Goal: Communication & Community: Answer question/provide support

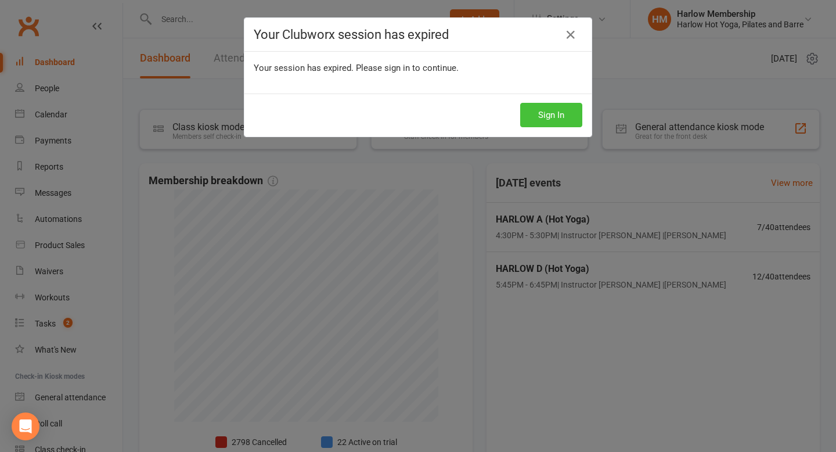
click at [538, 115] on button "Sign In" at bounding box center [551, 115] width 62 height 24
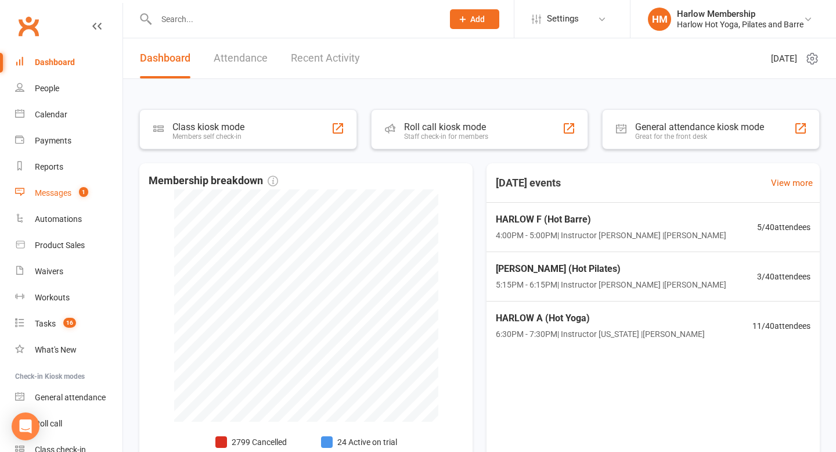
click at [55, 189] on div "Messages" at bounding box center [53, 192] width 37 height 9
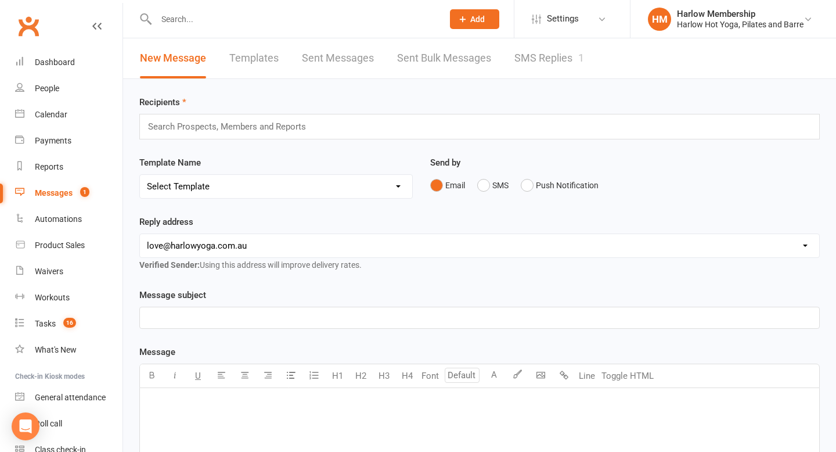
click at [544, 60] on link "SMS Replies 1" at bounding box center [549, 58] width 70 height 40
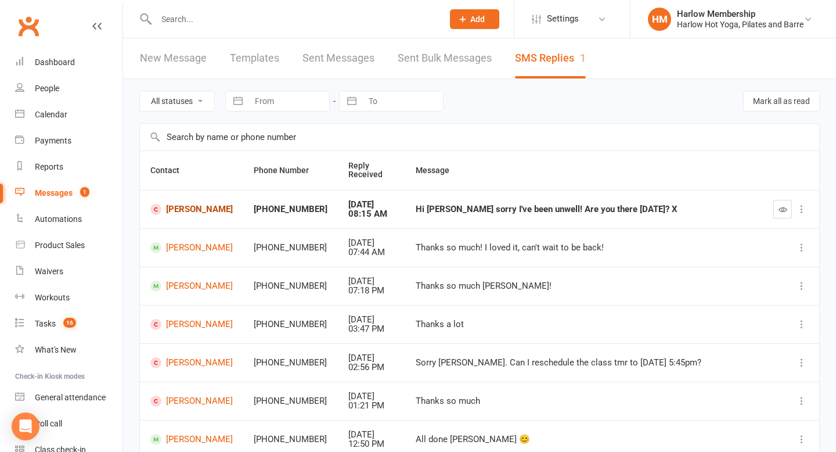
click at [180, 210] on link "Lauren Dixon" at bounding box center [191, 209] width 82 height 11
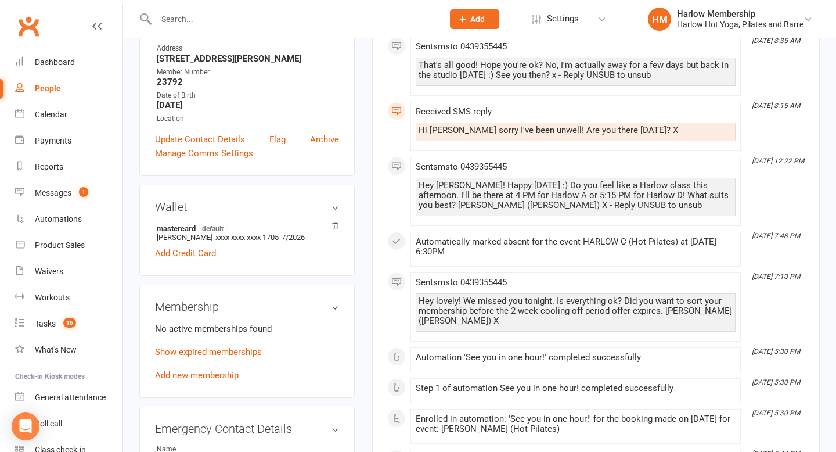
scroll to position [236, 0]
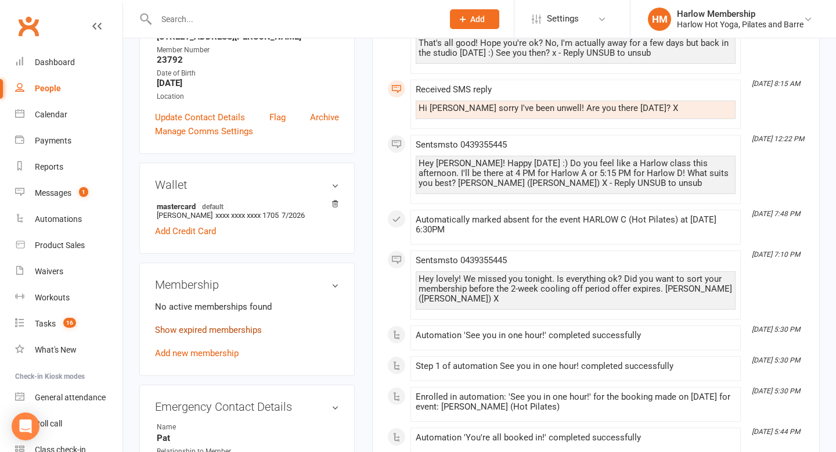
click at [250, 325] on link "Show expired memberships" at bounding box center [208, 330] width 107 height 10
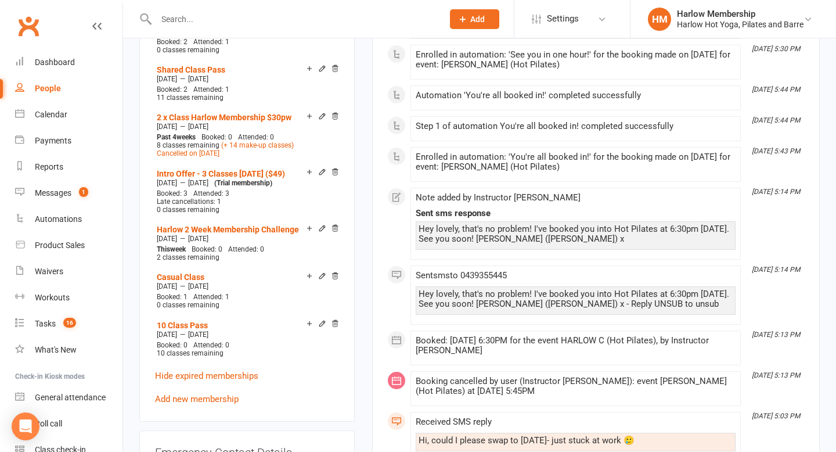
scroll to position [0, 0]
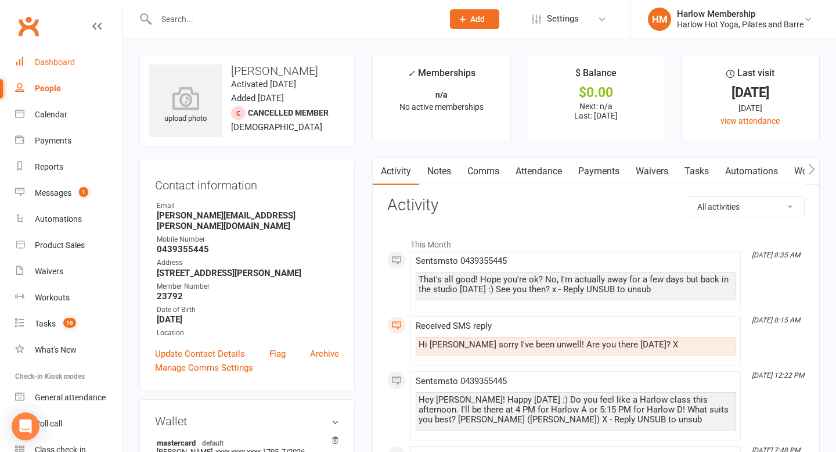
click at [49, 67] on link "Dashboard" at bounding box center [68, 62] width 107 height 26
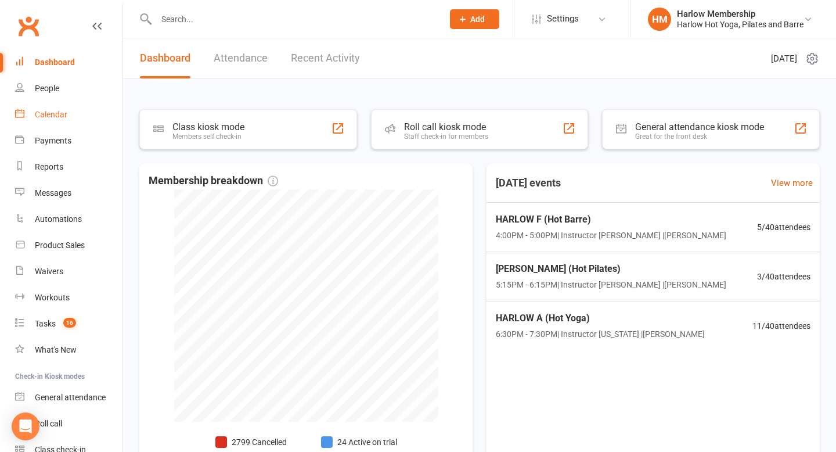
click at [55, 120] on link "Calendar" at bounding box center [68, 115] width 107 height 26
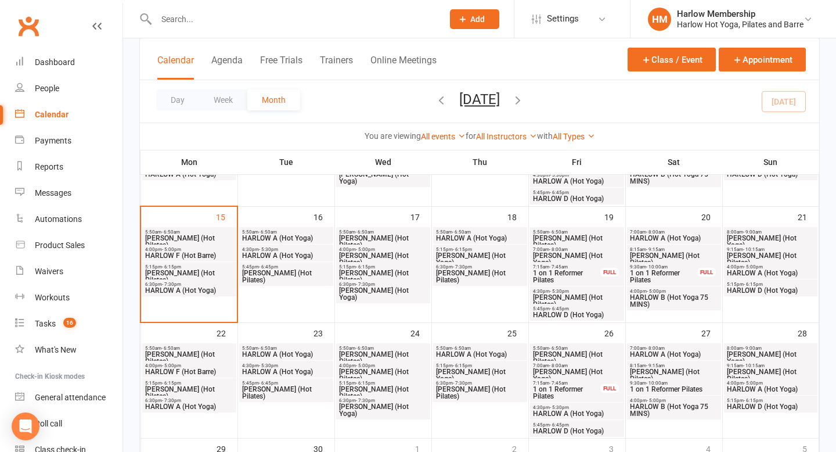
scroll to position [249, 0]
click at [62, 319] on count-badge "16" at bounding box center [66, 323] width 19 height 9
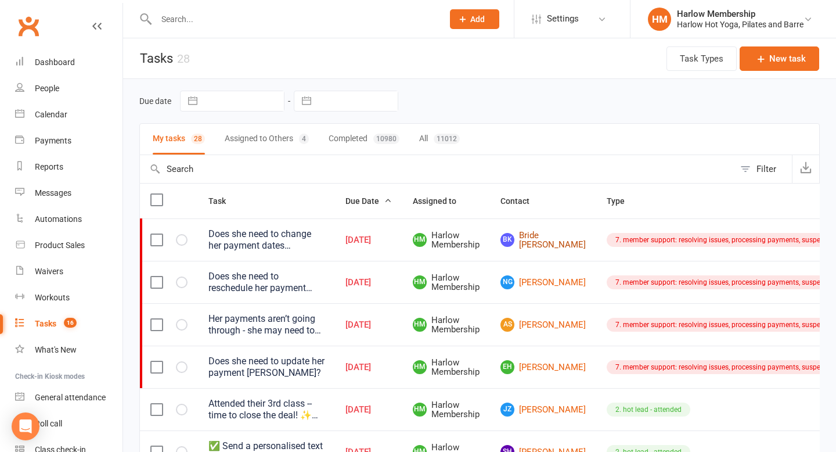
click at [543, 240] on link "BK Bride Kennedy-Hopoate" at bounding box center [543, 240] width 85 height 19
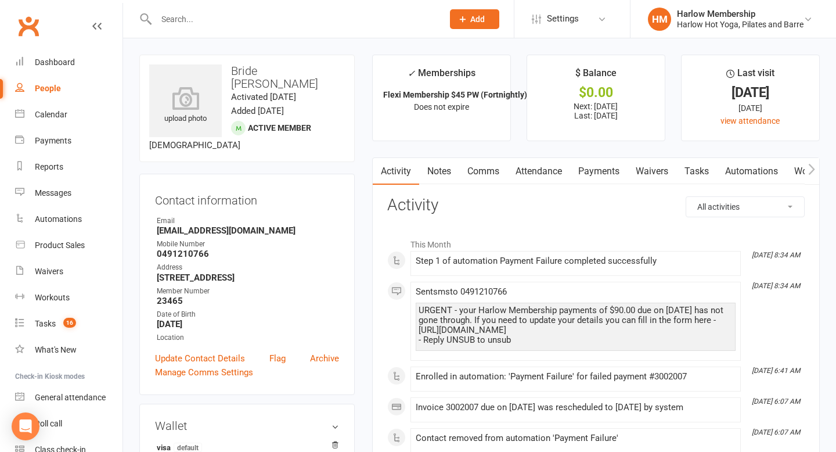
click at [483, 167] on link "Comms" at bounding box center [483, 171] width 48 height 27
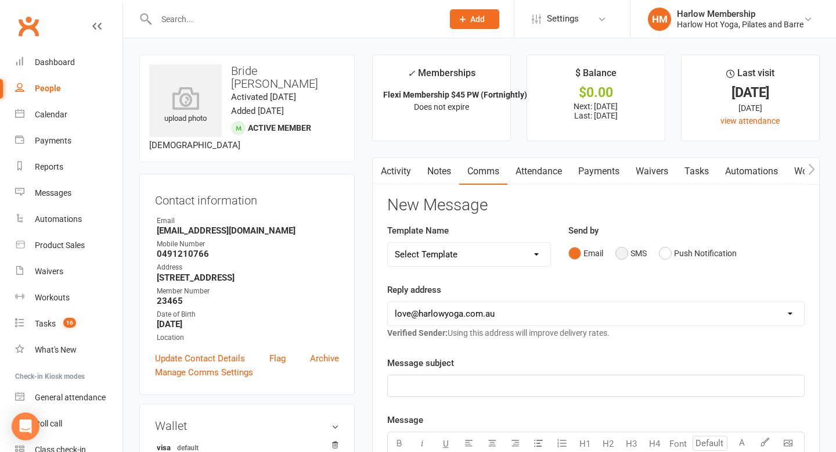
click at [629, 255] on button "SMS" at bounding box center [630, 253] width 31 height 22
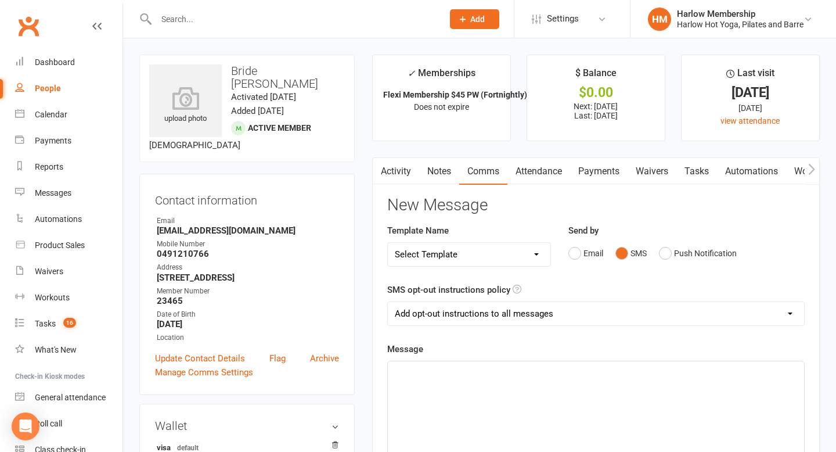
click at [485, 379] on div "﻿" at bounding box center [596, 448] width 416 height 174
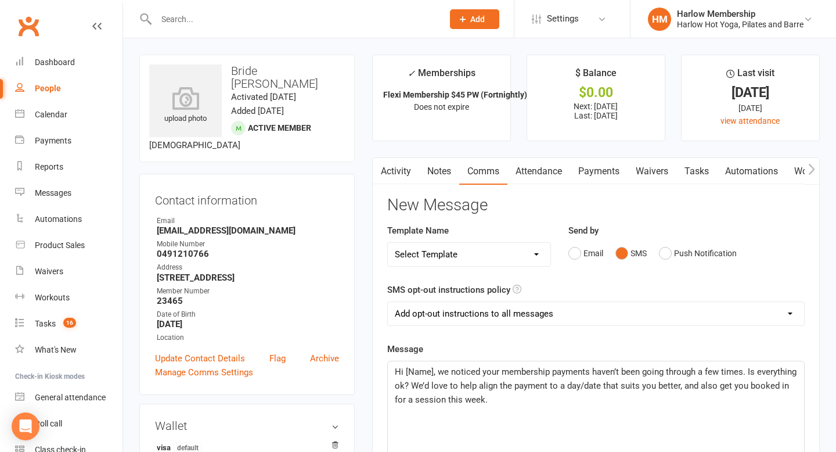
click at [478, 320] on select "Add opt-out instructions to all messages Add opt-out instructions for messages …" at bounding box center [596, 313] width 416 height 23
select select "2"
click at [388, 302] on select "Add opt-out instructions to all messages Add opt-out instructions for messages …" at bounding box center [596, 313] width 416 height 23
drag, startPoint x: 434, startPoint y: 375, endPoint x: 405, endPoint y: 373, distance: 28.5
click at [405, 370] on span "Hi [Name], we noticed your membership payments haven’t been going through a few…" at bounding box center [597, 385] width 404 height 38
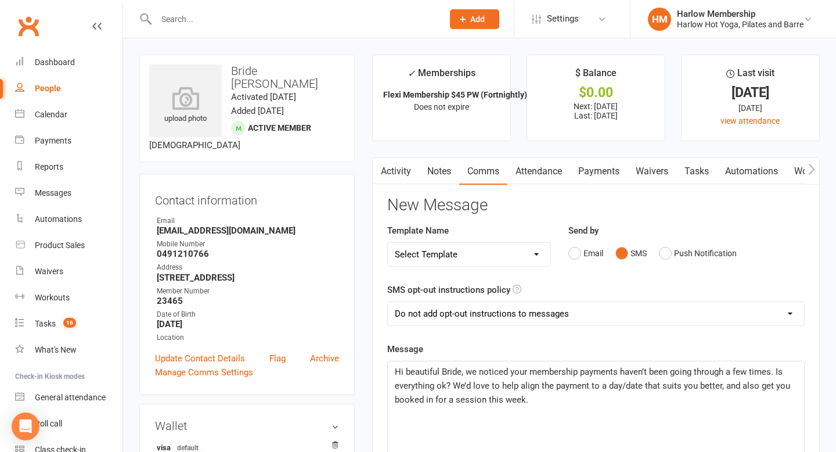
click at [527, 397] on p "Hi beautiful Bride, we noticed your membership payments haven’t been going thro…" at bounding box center [596, 386] width 402 height 42
drag, startPoint x: 542, startPoint y: 404, endPoint x: 384, endPoint y: 363, distance: 162.9
copy span "Hi beautiful Bride, we noticed your membership payments haven’t been going thro…"
click at [540, 170] on link "Attendance" at bounding box center [538, 171] width 63 height 27
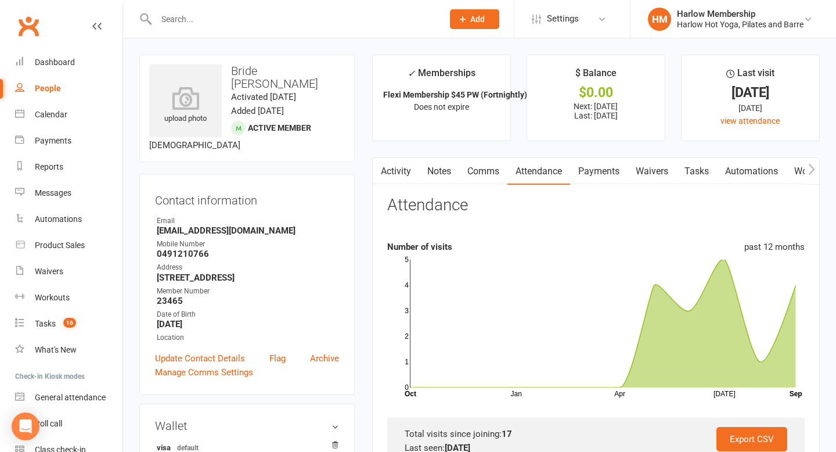
click at [399, 179] on link "Activity" at bounding box center [396, 171] width 46 height 27
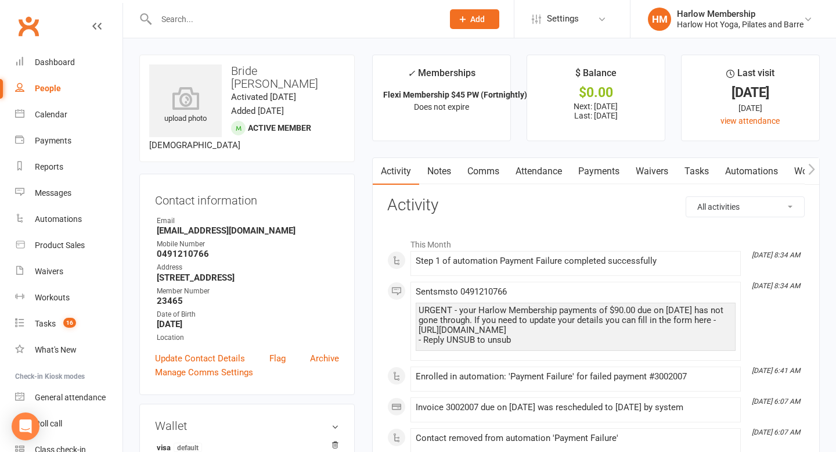
click at [483, 176] on link "Comms" at bounding box center [483, 171] width 48 height 27
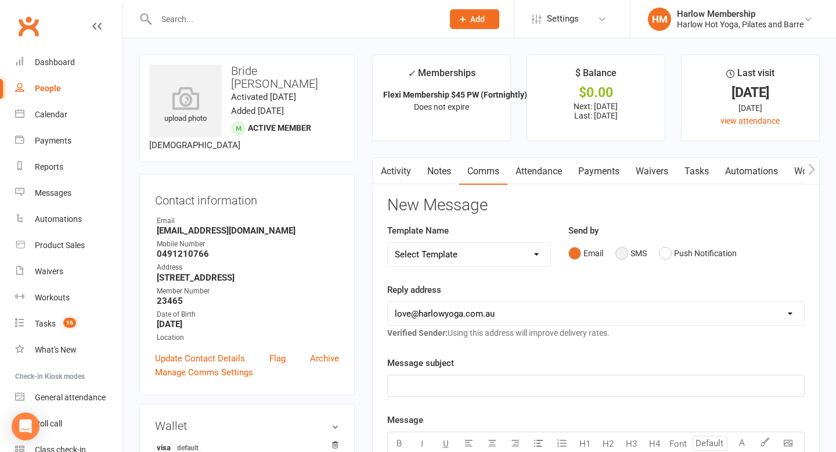
click at [615, 257] on button "SMS" at bounding box center [630, 253] width 31 height 22
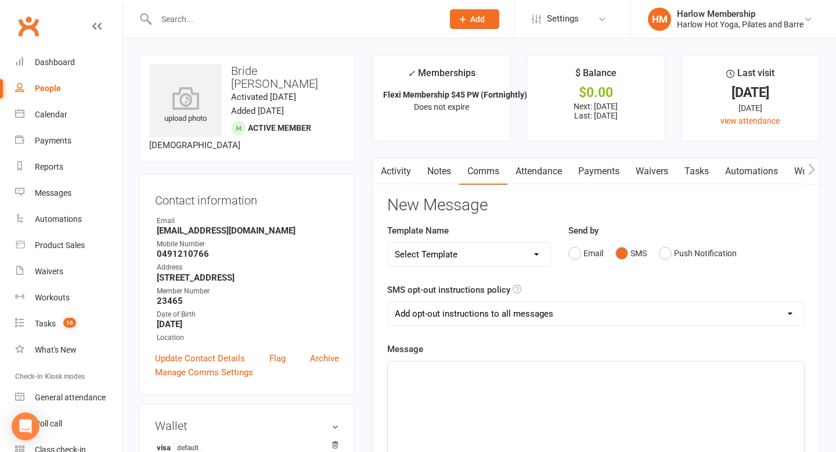
click at [537, 394] on div "﻿" at bounding box center [596, 448] width 416 height 174
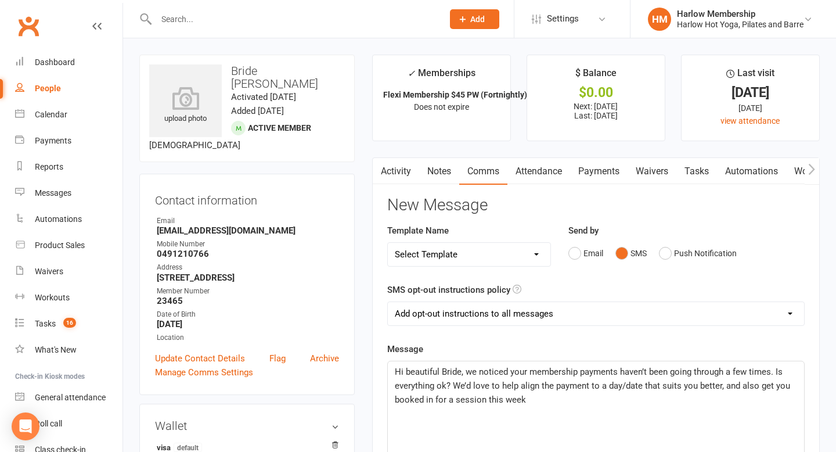
click at [505, 312] on select "Add opt-out instructions to all messages Add opt-out instructions for messages …" at bounding box center [596, 313] width 416 height 23
select select "2"
click at [388, 302] on select "Add opt-out instructions to all messages Add opt-out instructions for messages …" at bounding box center [596, 313] width 416 height 23
click at [474, 372] on span "Hi beautiful Bride, we noticed your membership payments haven’t been going thro…" at bounding box center [594, 385] width 398 height 38
click at [450, 385] on span "Hi beautiful Bride, I have noticed your membership payments haven’t been going …" at bounding box center [596, 385] width 402 height 38
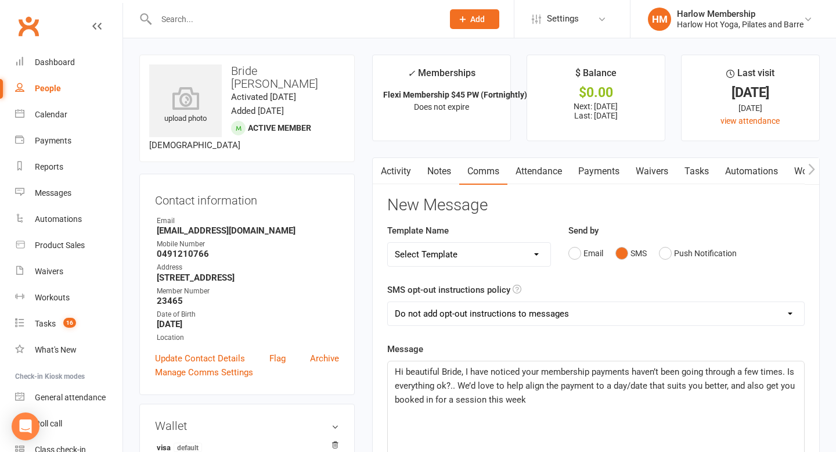
click at [474, 383] on span "Hi beautiful Bride, I have noticed your membership payments haven’t been going …" at bounding box center [596, 385] width 402 height 38
drag, startPoint x: 522, startPoint y: 386, endPoint x: 498, endPoint y: 385, distance: 24.4
click at [498, 385] on span "Hi beautiful Bride, I have noticed your membership payments haven’t been going …" at bounding box center [596, 385] width 402 height 38
click at [495, 386] on span "Hi beautiful Bride, I have noticed your membership payments haven’t been going …" at bounding box center [596, 385] width 402 height 38
click at [577, 386] on span "Hi beautiful Bride, I have noticed your membership payments haven’t been going …" at bounding box center [596, 385] width 402 height 38
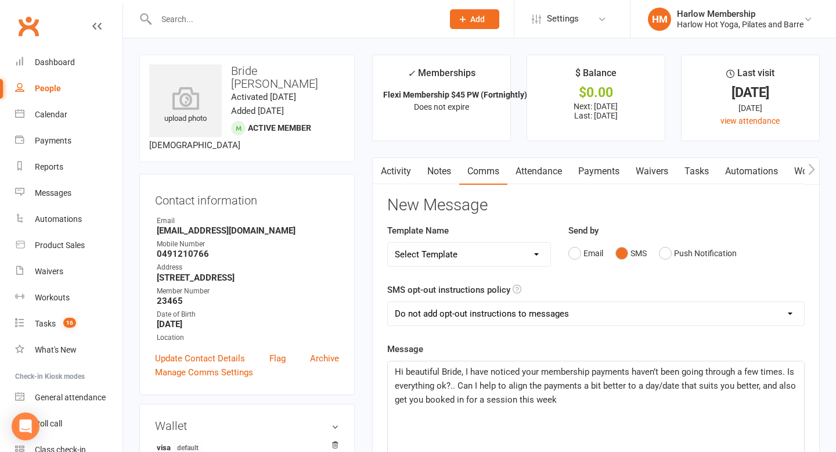
click at [756, 386] on span "Hi beautiful Bride, I have noticed your membership payments haven’t been going …" at bounding box center [597, 385] width 404 height 38
drag, startPoint x: 759, startPoint y: 386, endPoint x: 767, endPoint y: 392, distance: 10.3
click at [767, 393] on p "Hi beautiful Bride, I have noticed your membership payments haven’t been going …" at bounding box center [596, 386] width 402 height 42
click at [538, 400] on span "Hi beautiful Bride, I have noticed your membership payments haven’t been going …" at bounding box center [597, 385] width 404 height 38
click at [526, 401] on span "Hi beautiful Bride, I have noticed your membership payments haven’t been going …" at bounding box center [597, 385] width 404 height 38
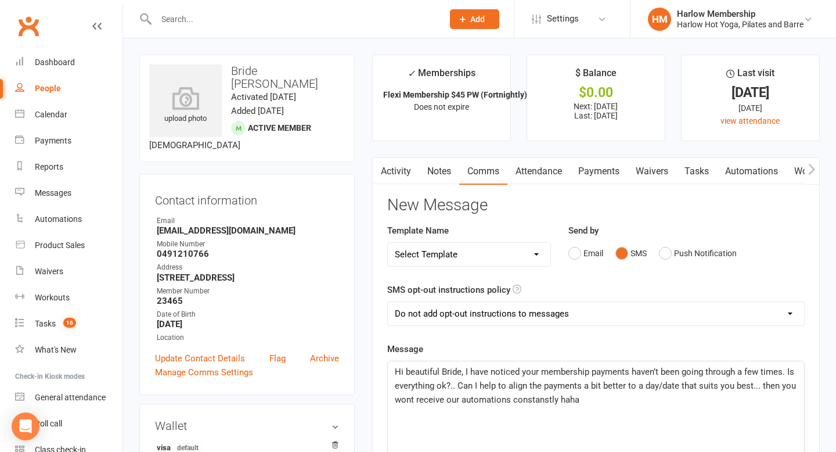
click at [586, 401] on p "Hi beautiful Bride, I have noticed your membership payments haven’t been going …" at bounding box center [596, 386] width 402 height 42
click at [590, 399] on p "Hi beautiful Bride, I have noticed your membership payments haven’t been going …" at bounding box center [596, 386] width 402 height 42
click at [439, 419] on p "Hi beautiful Bride, I have noticed your membership payments haven’t been going …" at bounding box center [596, 393] width 402 height 56
drag, startPoint x: 423, startPoint y: 415, endPoint x: 390, endPoint y: 374, distance: 52.5
click at [390, 374] on div "Hi beautiful Bride, I have noticed your membership payments haven’t been going …" at bounding box center [596, 448] width 416 height 174
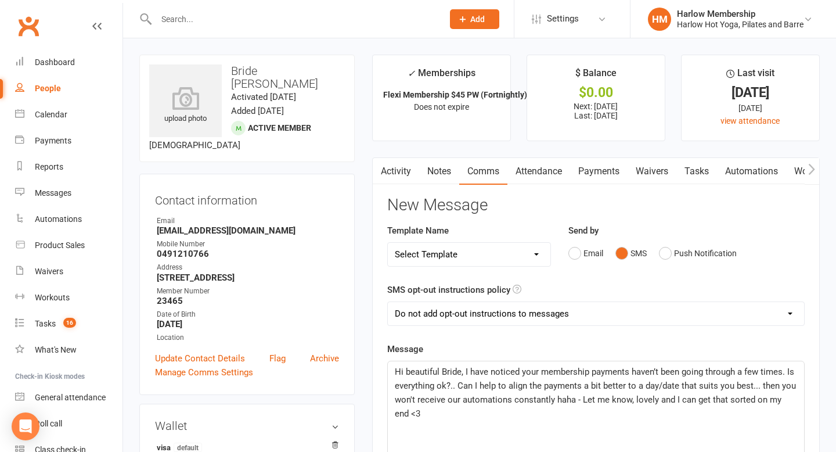
click at [489, 426] on div "Hi beautiful Bride, I have noticed your membership payments haven’t been going …" at bounding box center [596, 448] width 416 height 174
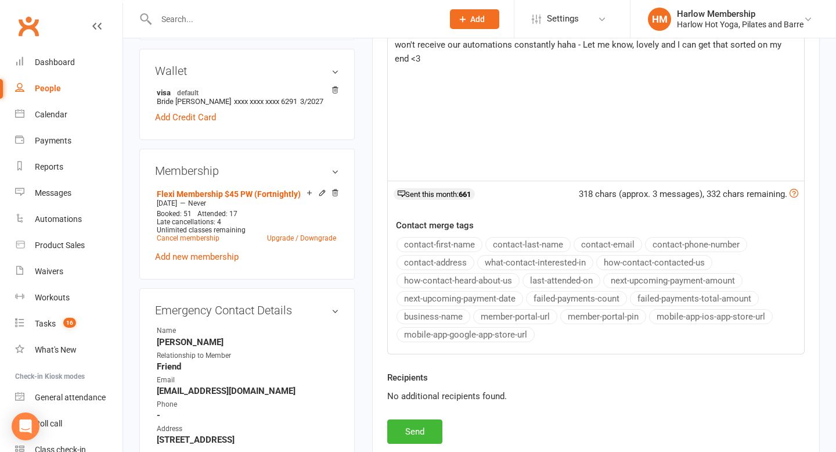
scroll to position [370, 0]
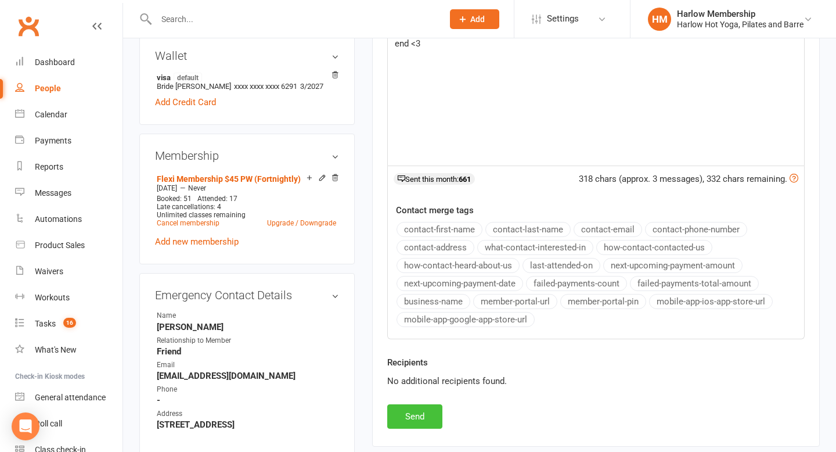
click at [430, 415] on button "Send" at bounding box center [414, 416] width 55 height 24
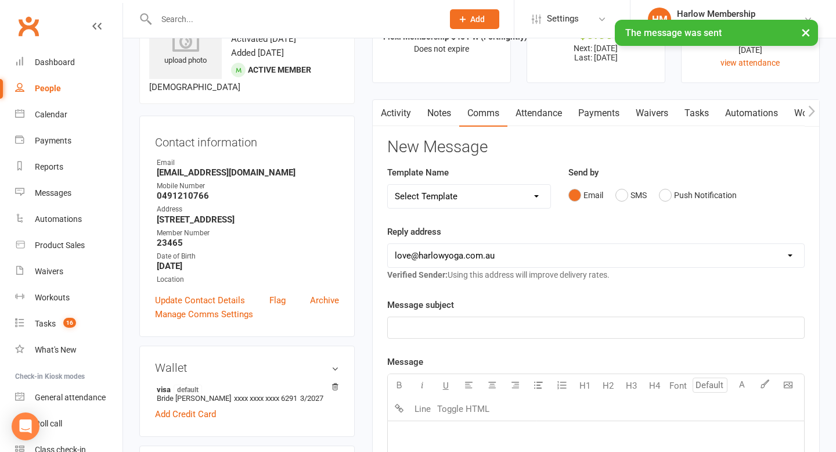
scroll to position [0, 0]
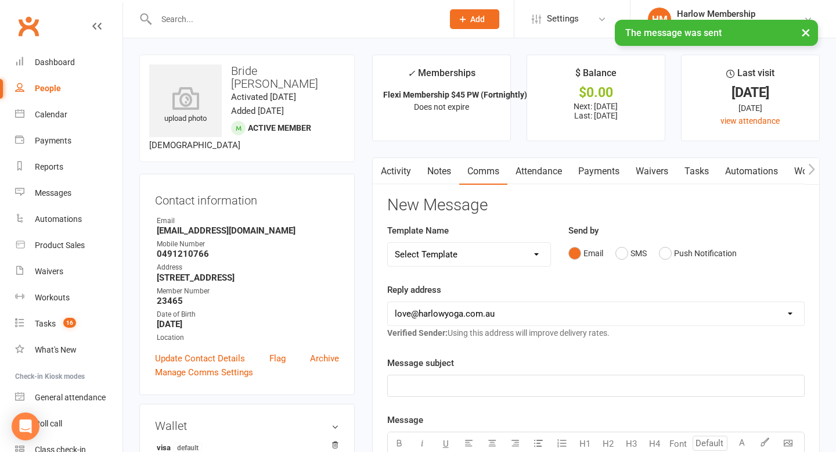
click at [700, 168] on link "Tasks" at bounding box center [696, 171] width 41 height 27
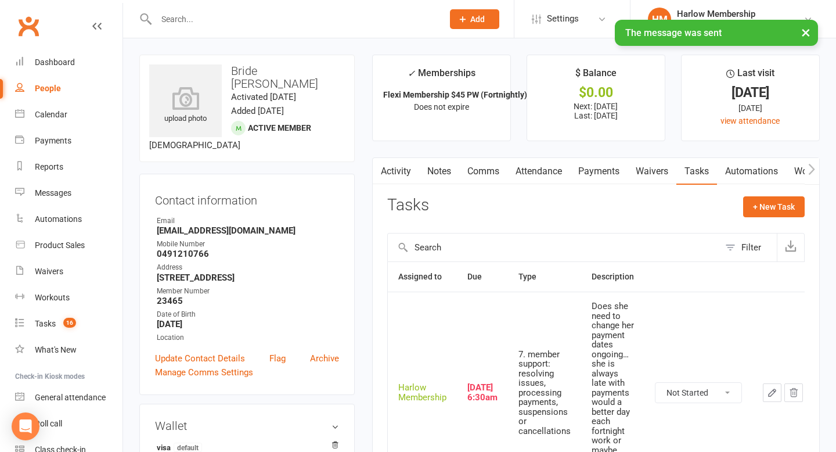
scroll to position [18, 0]
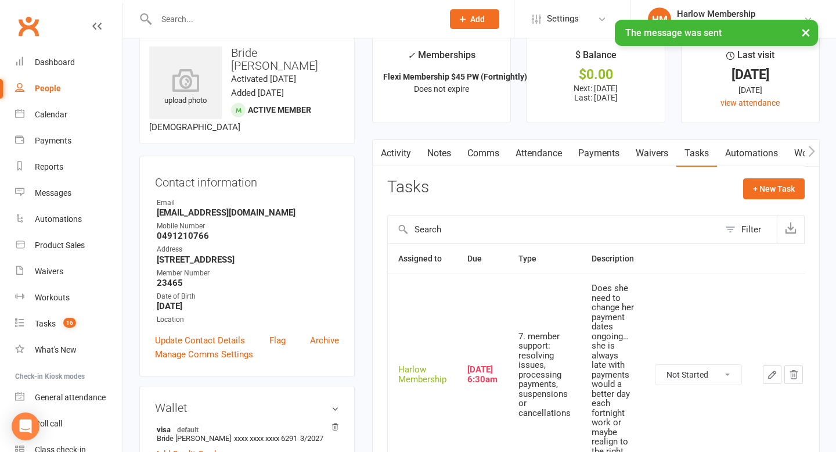
click at [697, 379] on select "Not Started In Progress Waiting Complete" at bounding box center [699, 375] width 86 height 20
click at [656, 369] on select "Not Started In Progress Waiting Complete" at bounding box center [699, 375] width 86 height 20
select select "unstarted"
click at [57, 319] on count-badge "16" at bounding box center [66, 323] width 19 height 9
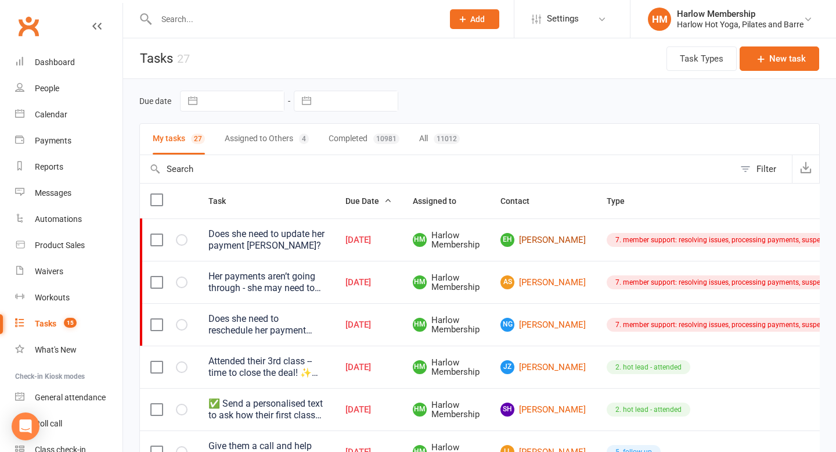
click at [535, 242] on link "EH Elodie Hugo" at bounding box center [543, 240] width 85 height 14
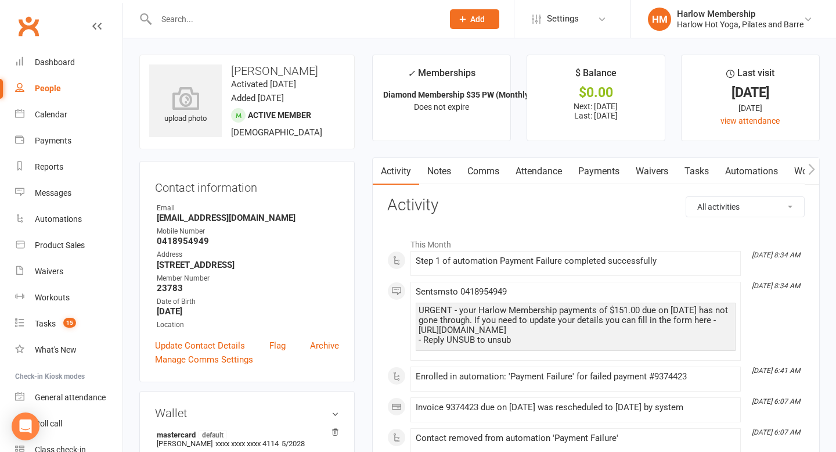
click at [477, 170] on link "Comms" at bounding box center [483, 171] width 48 height 27
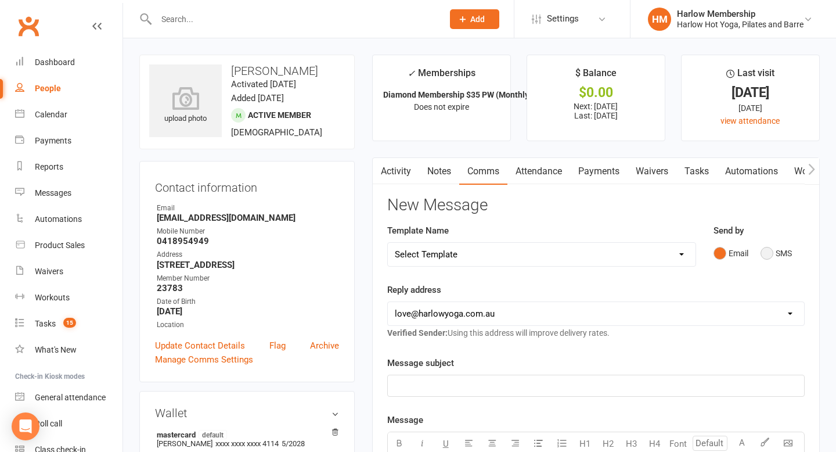
click at [762, 254] on button "SMS" at bounding box center [776, 253] width 31 height 22
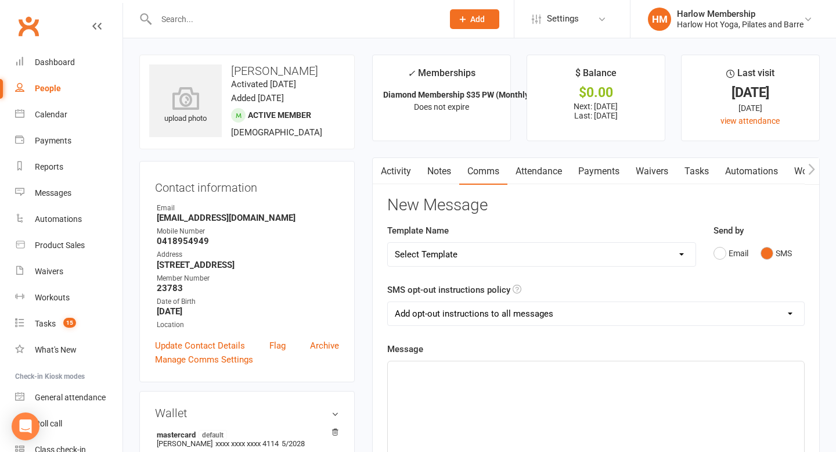
click at [618, 398] on div "﻿" at bounding box center [596, 448] width 416 height 174
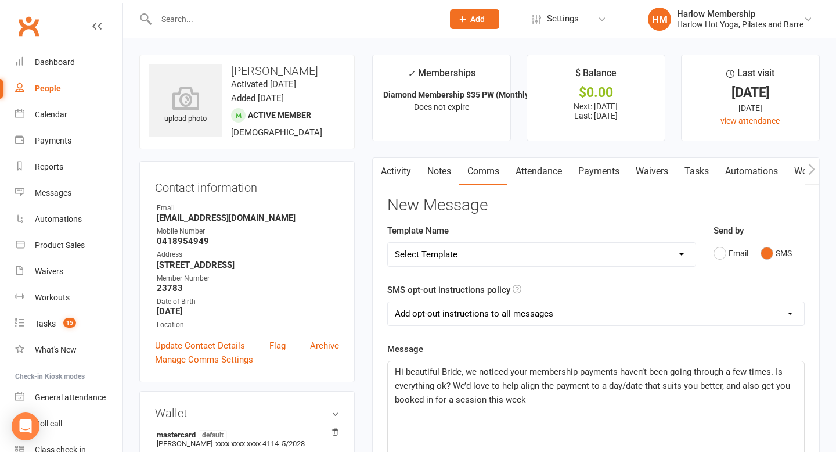
click at [501, 313] on select "Add opt-out instructions to all messages Add opt-out instructions for messages …" at bounding box center [596, 313] width 416 height 23
select select "2"
click at [388, 302] on select "Add opt-out instructions to all messages Add opt-out instructions for messages …" at bounding box center [596, 313] width 416 height 23
click at [49, 60] on div "Dashboard" at bounding box center [55, 61] width 40 height 9
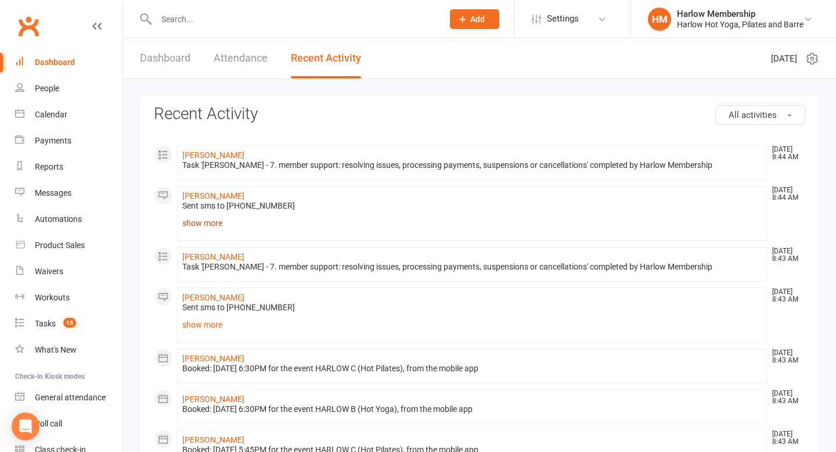
click at [209, 222] on link "show more" at bounding box center [471, 223] width 579 height 16
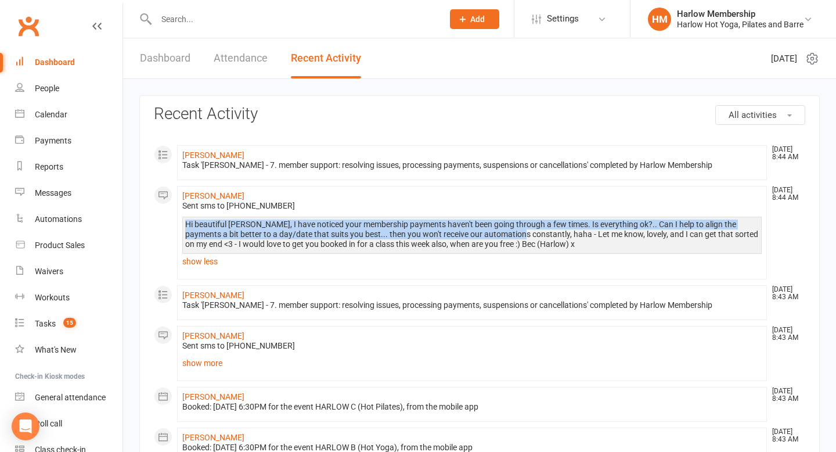
drag, startPoint x: 185, startPoint y: 224, endPoint x: 498, endPoint y: 231, distance: 312.5
click at [497, 232] on div "Hi beautiful Andrea, I have noticed your membership payments haven't been going…" at bounding box center [472, 234] width 574 height 30
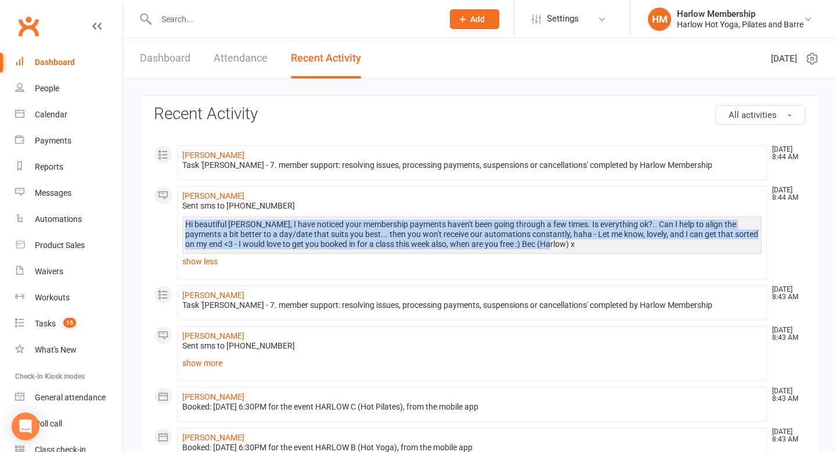
drag, startPoint x: 530, startPoint y: 244, endPoint x: 185, endPoint y: 224, distance: 346.1
click at [181, 222] on li "Andrea Sison Sep 15, 8:44 AM Sent sms to 0491017257 Hi beautiful Andrea, I have…" at bounding box center [472, 232] width 590 height 93
copy div "Hi beautiful Andrea, I have noticed your membership payments haven't been going…"
click at [61, 321] on count-badge "15" at bounding box center [66, 323] width 19 height 9
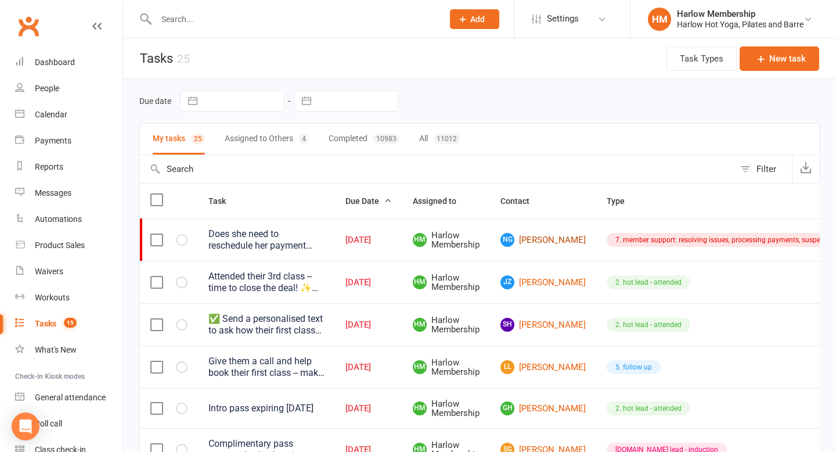
click at [527, 242] on link "NG Nina Gomez" at bounding box center [543, 240] width 85 height 14
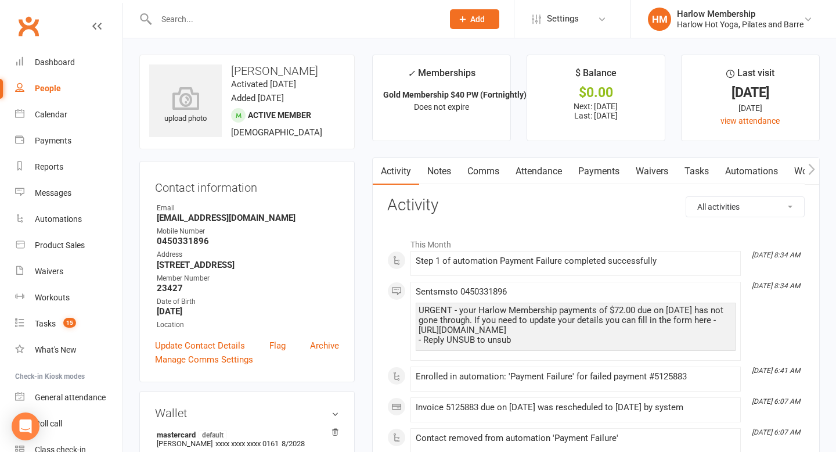
click at [485, 182] on link "Comms" at bounding box center [483, 171] width 48 height 27
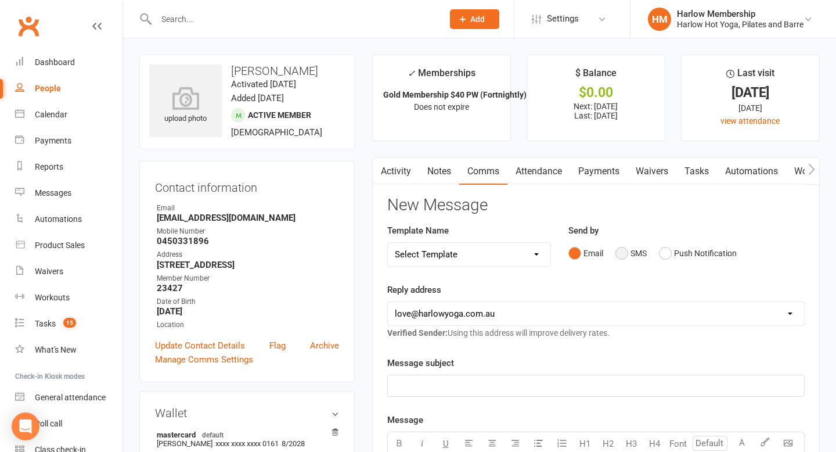
click at [621, 255] on button "SMS" at bounding box center [630, 253] width 31 height 22
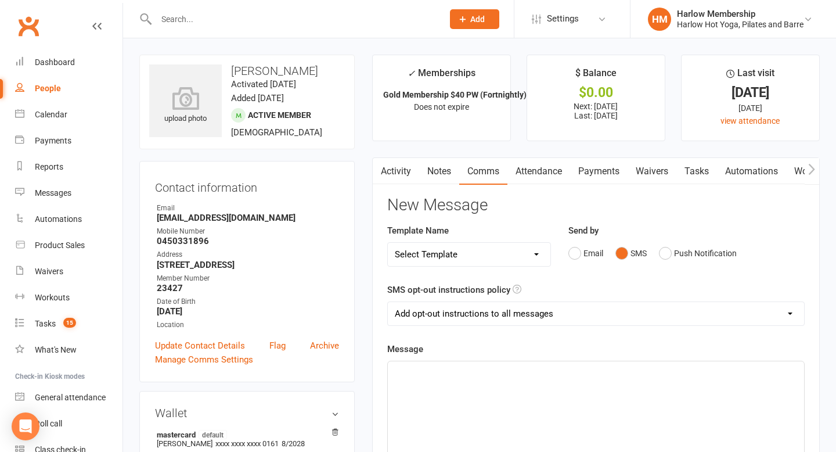
click at [559, 320] on select "Add opt-out instructions to all messages Add opt-out instructions for messages …" at bounding box center [596, 313] width 416 height 23
select select "2"
click at [388, 302] on select "Add opt-out instructions to all messages Add opt-out instructions for messages …" at bounding box center [596, 313] width 416 height 23
click at [493, 401] on div "﻿" at bounding box center [596, 448] width 416 height 174
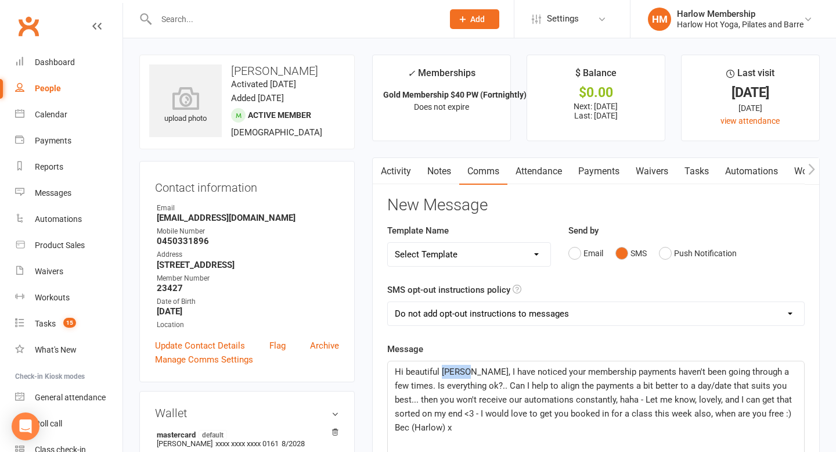
drag, startPoint x: 468, startPoint y: 372, endPoint x: 444, endPoint y: 371, distance: 24.4
click at [444, 372] on span "Hi beautiful Andrea, I have noticed your membership payments haven't been going…" at bounding box center [594, 399] width 399 height 66
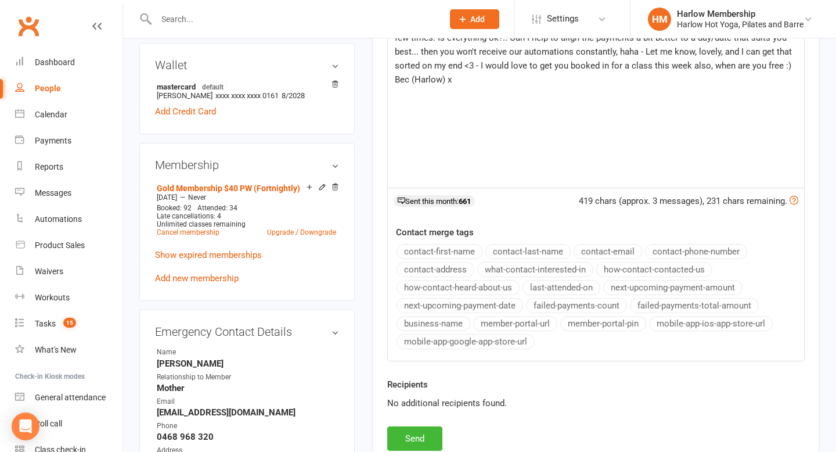
scroll to position [357, 0]
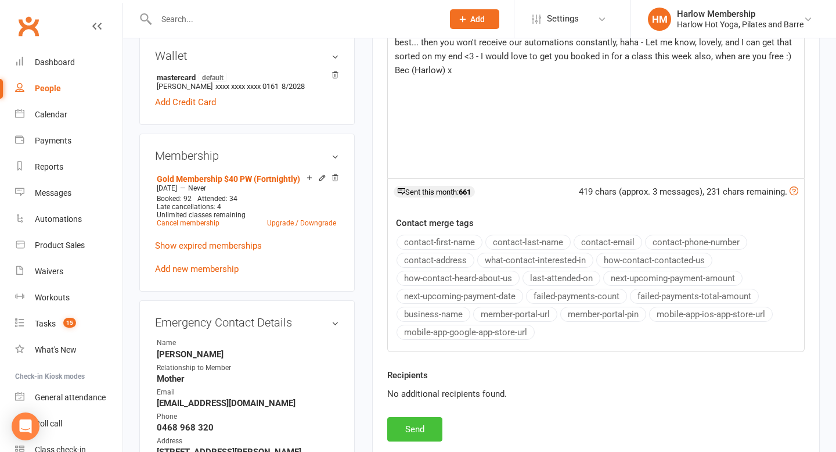
click at [413, 429] on button "Send" at bounding box center [414, 429] width 55 height 24
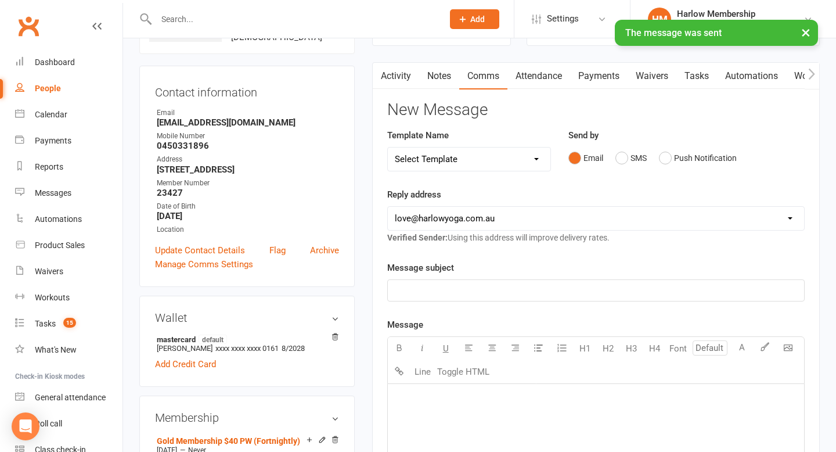
scroll to position [0, 0]
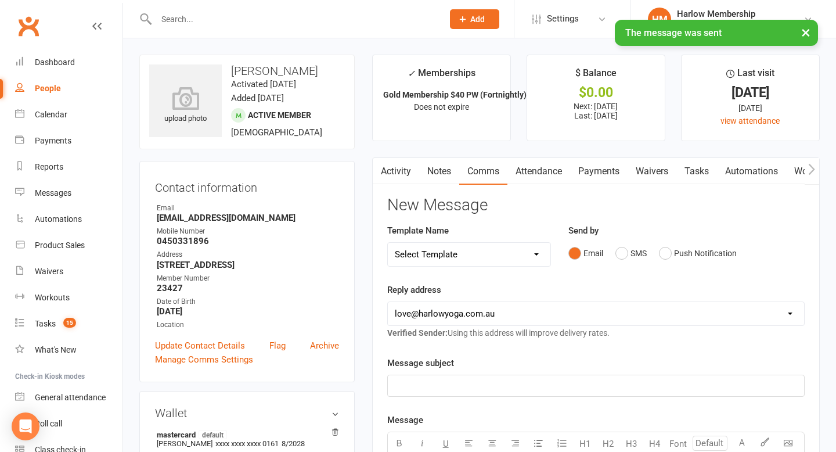
click at [700, 168] on link "Tasks" at bounding box center [696, 171] width 41 height 27
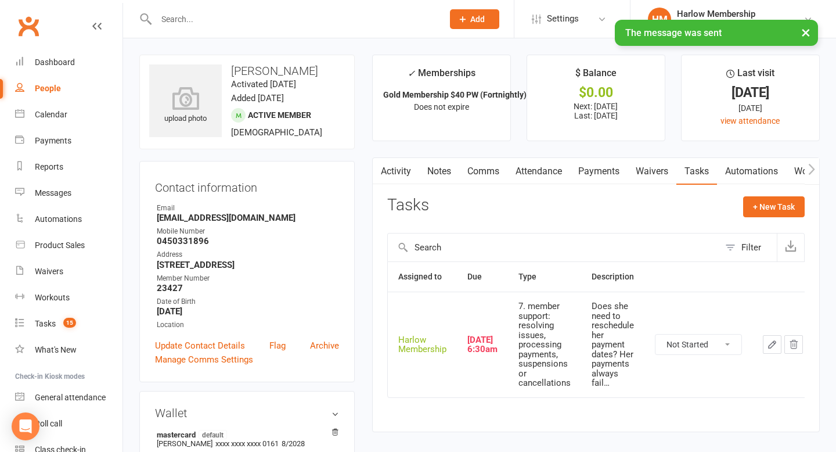
scroll to position [81, 0]
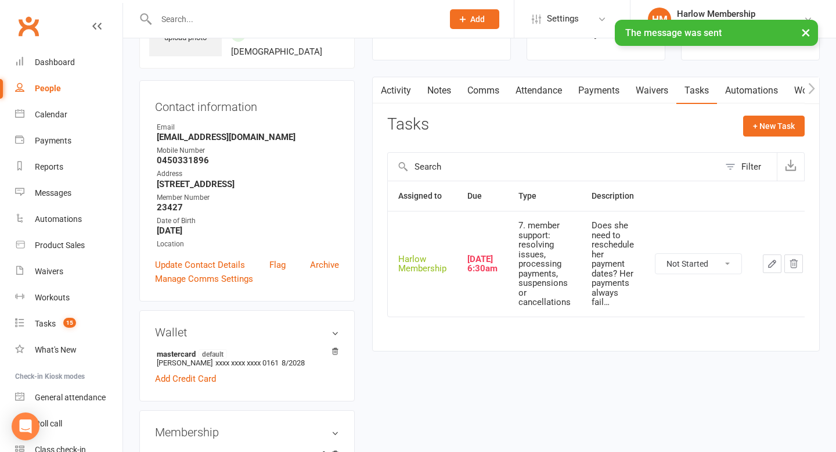
click at [683, 259] on select "Not Started In Progress Waiting Complete" at bounding box center [699, 264] width 86 height 20
click at [656, 254] on select "Not Started In Progress Waiting Complete" at bounding box center [699, 264] width 86 height 20
select select "unstarted"
click at [55, 323] on div "Tasks" at bounding box center [45, 323] width 21 height 9
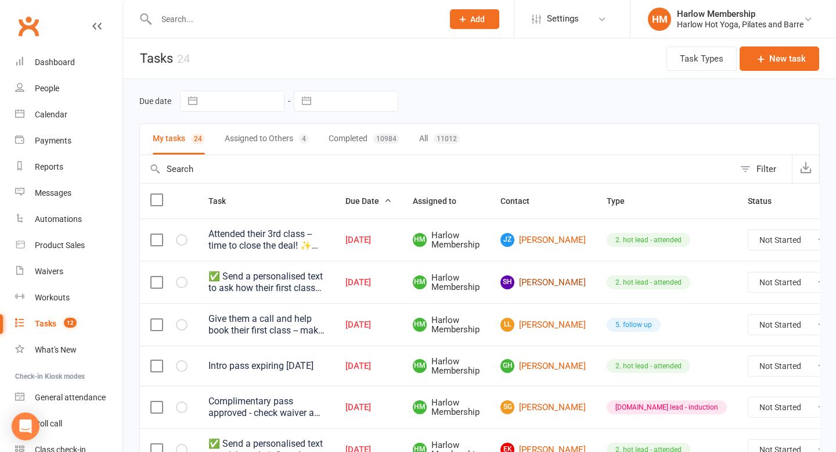
click at [533, 285] on link "SH Stephen Huszar" at bounding box center [543, 282] width 85 height 14
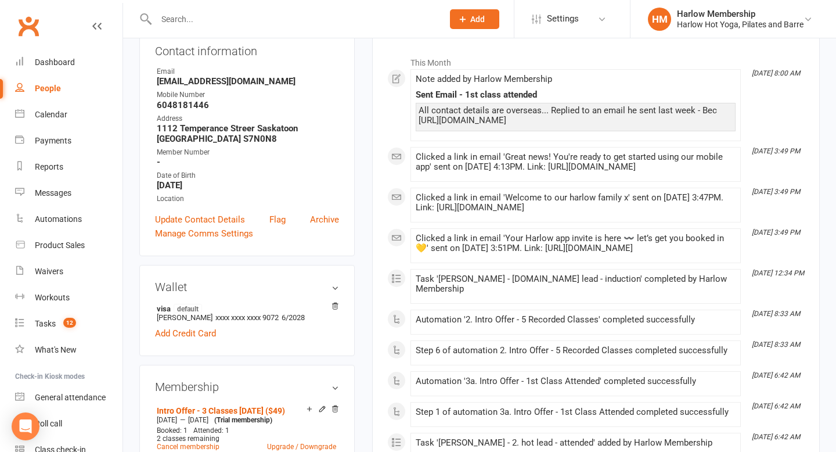
scroll to position [190, 0]
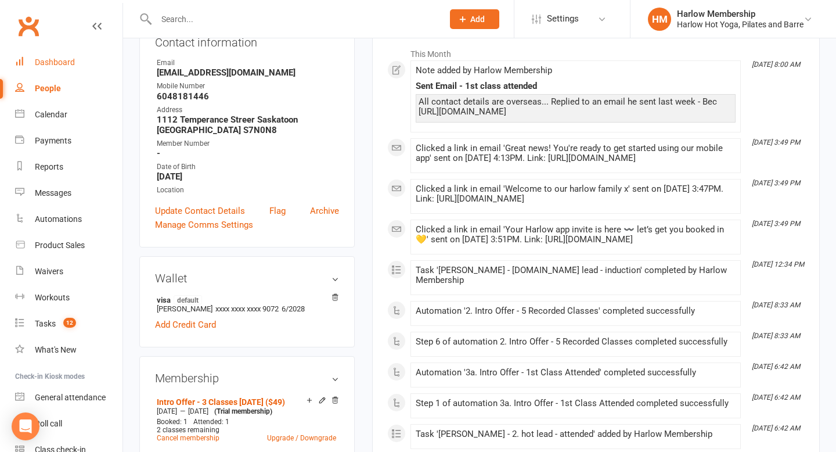
click at [64, 63] on div "Dashboard" at bounding box center [55, 61] width 40 height 9
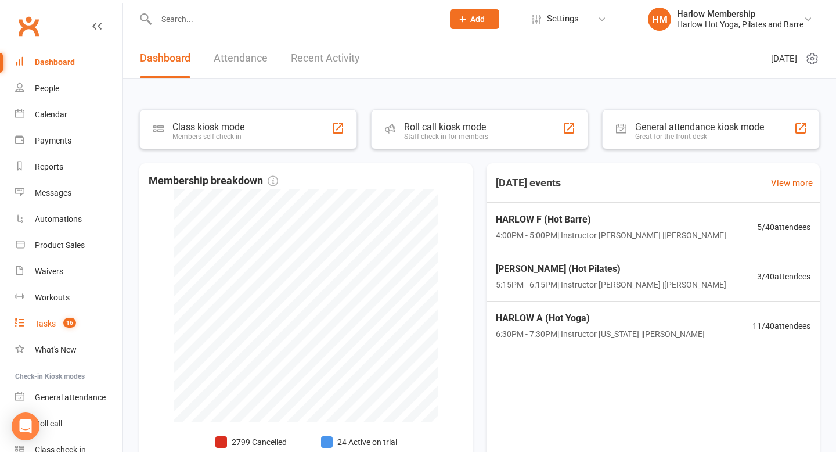
click at [57, 331] on link "Tasks 16" at bounding box center [68, 324] width 107 height 26
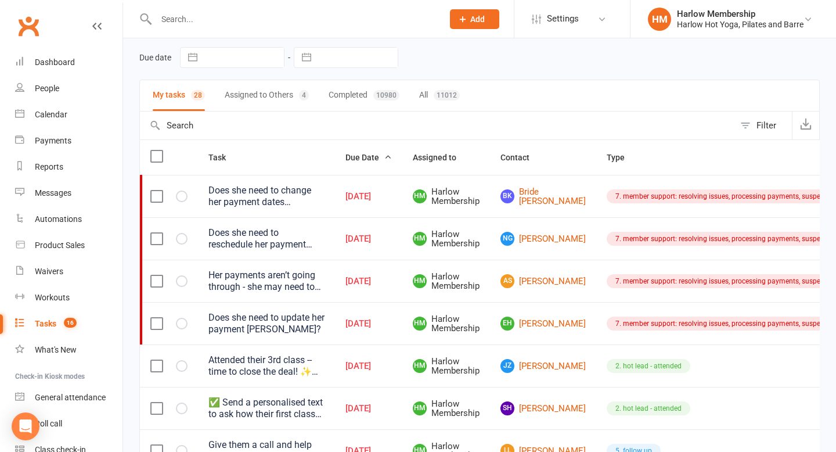
scroll to position [41, 0]
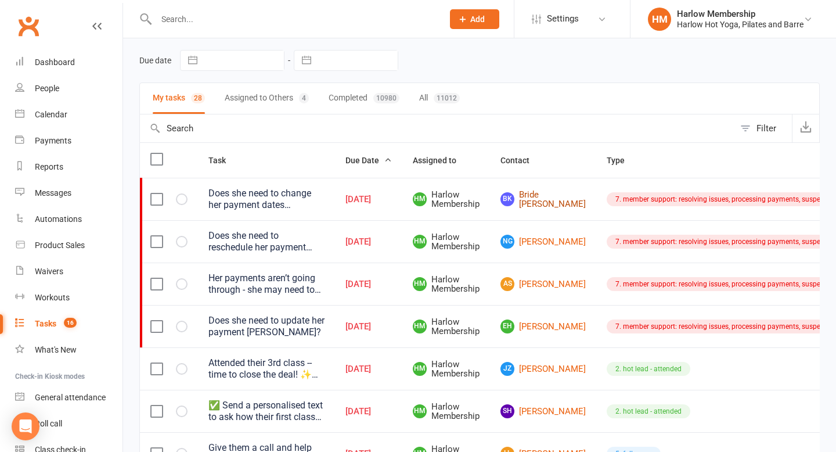
click at [531, 209] on link "BK Bride Kennedy-Hopoate" at bounding box center [543, 199] width 85 height 19
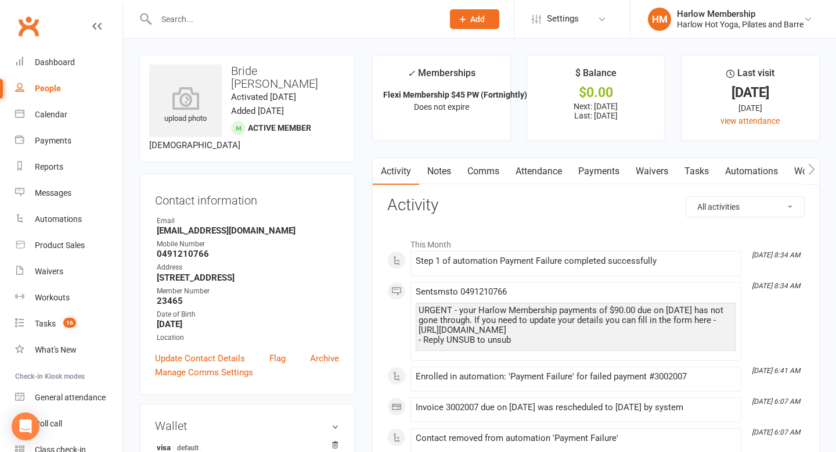
click at [592, 170] on link "Payments" at bounding box center [598, 171] width 57 height 27
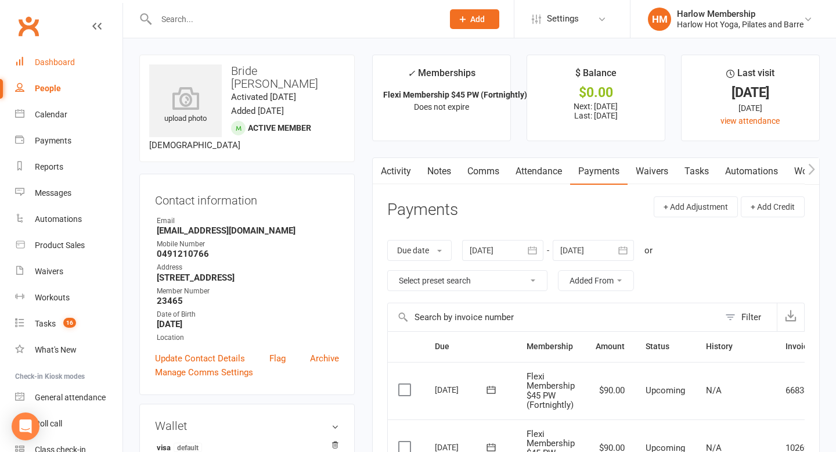
click at [52, 64] on div "Dashboard" at bounding box center [55, 61] width 40 height 9
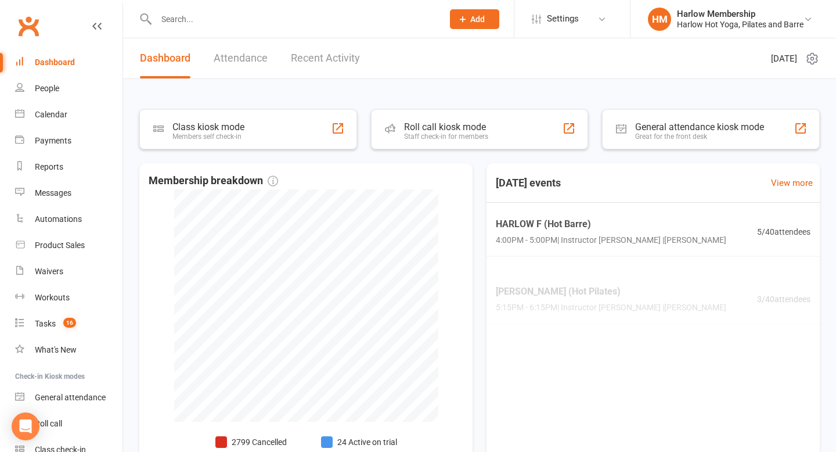
click at [327, 63] on link "Recent Activity" at bounding box center [325, 58] width 69 height 40
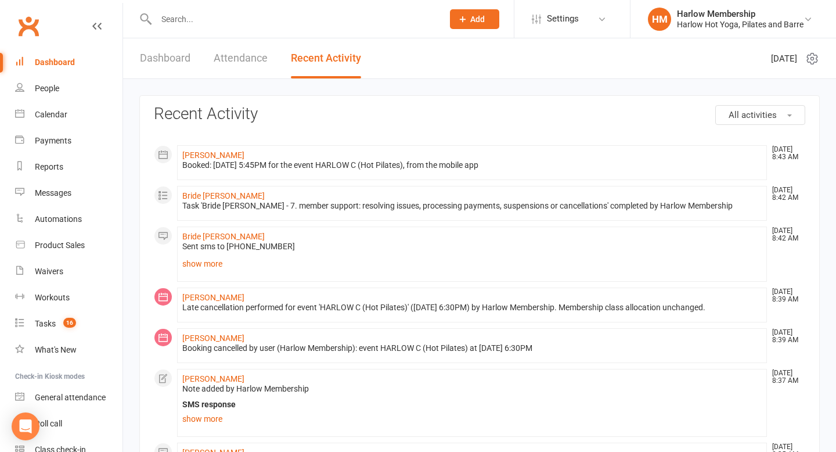
click at [202, 265] on link "show more" at bounding box center [471, 263] width 579 height 16
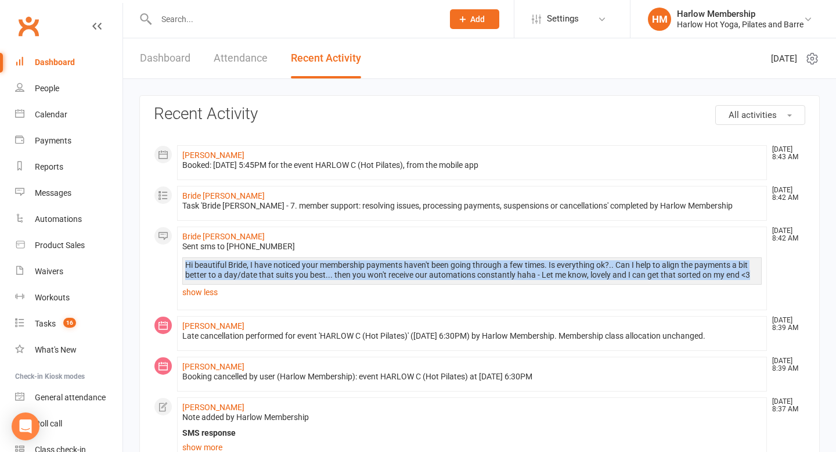
drag, startPoint x: 186, startPoint y: 263, endPoint x: 732, endPoint y: 281, distance: 545.5
click at [732, 281] on div "Hi beautiful Bride, I have noticed your membership payments haven't been going …" at bounding box center [472, 274] width 574 height 28
copy div "Hi beautiful Bride, I have noticed your membership payments haven't been going …"
click at [55, 323] on div "Tasks" at bounding box center [45, 323] width 21 height 9
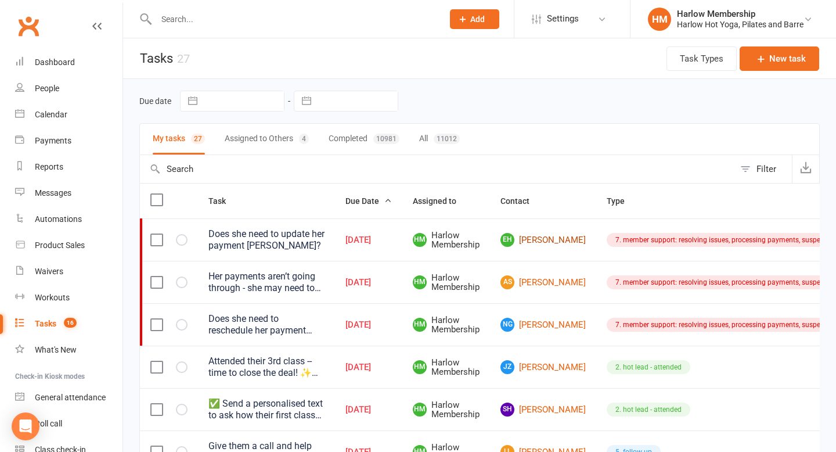
click at [539, 247] on link "EH Elodie Hugo" at bounding box center [543, 240] width 85 height 14
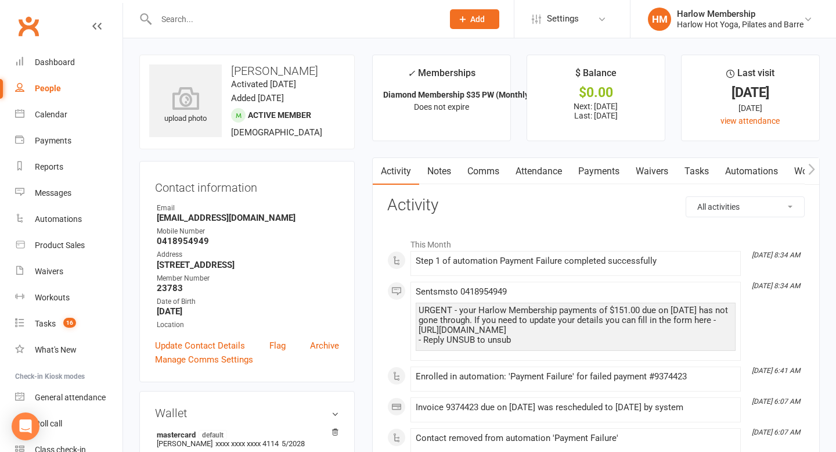
click at [480, 176] on link "Comms" at bounding box center [483, 171] width 48 height 27
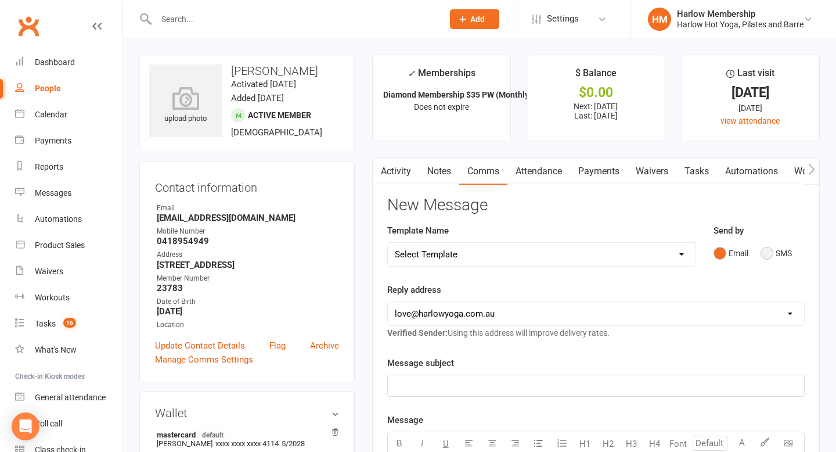
click at [766, 256] on button "SMS" at bounding box center [776, 253] width 31 height 22
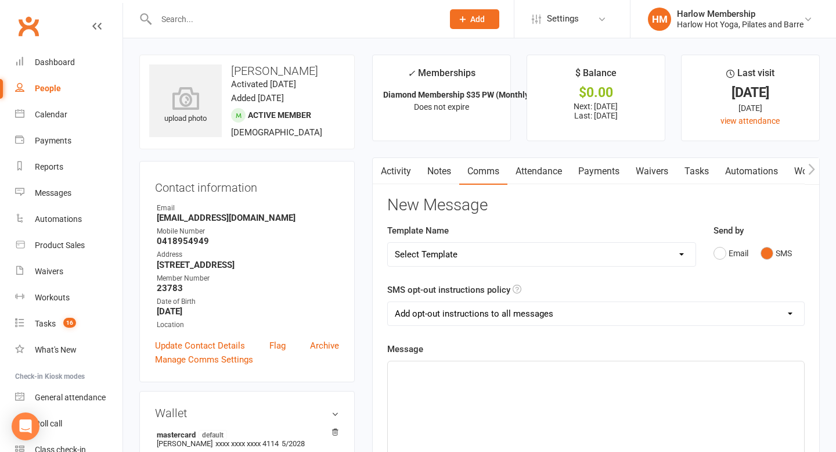
click at [523, 319] on select "Add opt-out instructions to all messages Add opt-out instructions for messages …" at bounding box center [596, 313] width 416 height 23
select select "2"
click at [388, 302] on select "Add opt-out instructions to all messages Add opt-out instructions for messages …" at bounding box center [596, 313] width 416 height 23
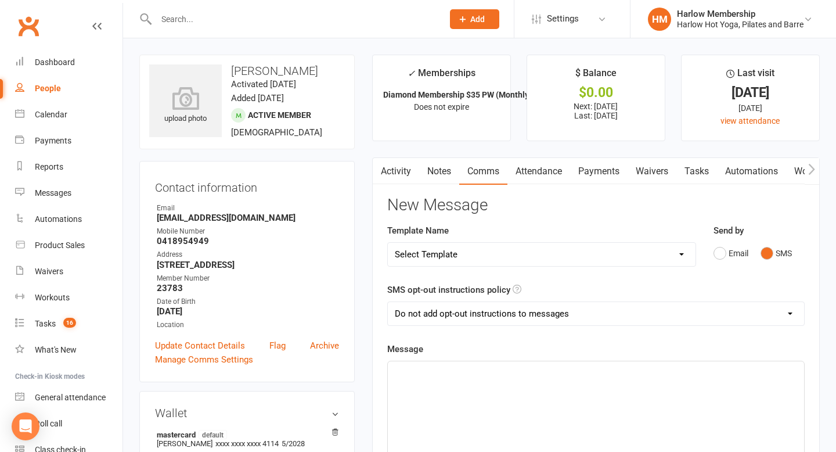
click at [482, 379] on div "﻿" at bounding box center [596, 448] width 416 height 174
paste div
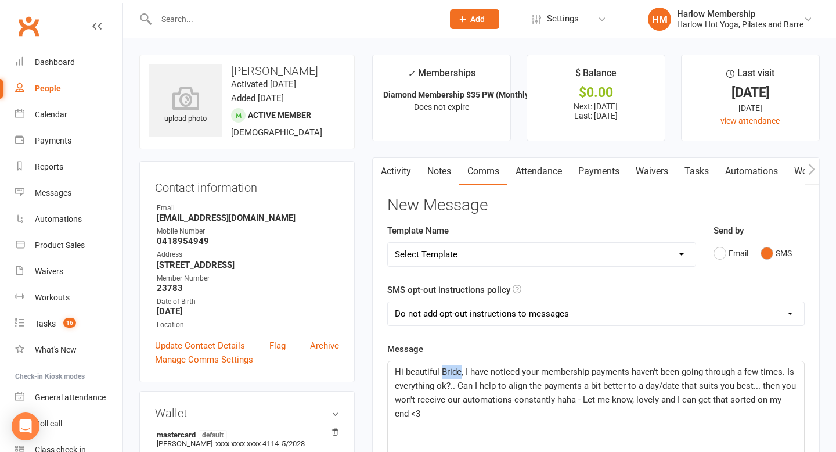
drag, startPoint x: 459, startPoint y: 373, endPoint x: 442, endPoint y: 369, distance: 17.9
click at [442, 371] on span "Hi beautiful Bride, I have noticed your membership payments haven't been going …" at bounding box center [597, 392] width 404 height 52
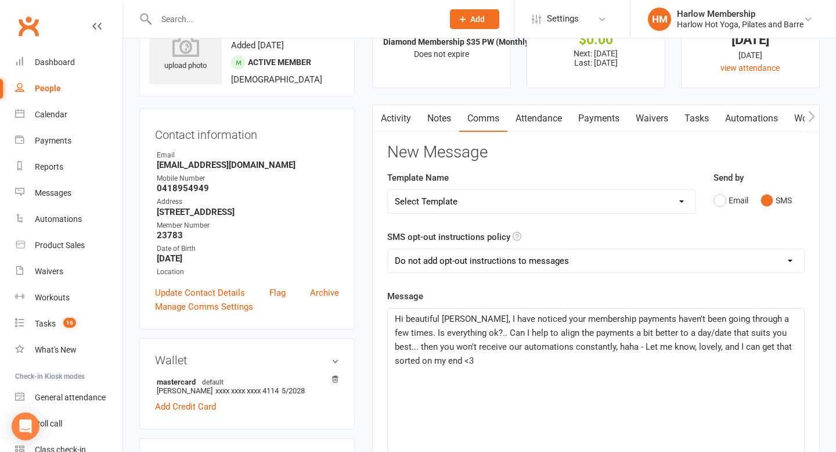
scroll to position [52, 0]
click at [420, 362] on p "Hi beautiful Elodie, I have noticed your membership payments haven't been going…" at bounding box center [596, 340] width 402 height 56
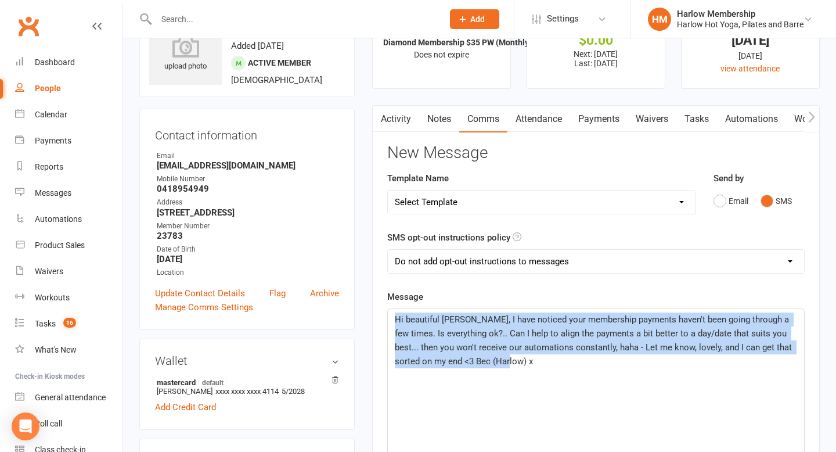
drag, startPoint x: 480, startPoint y: 362, endPoint x: 390, endPoint y: 316, distance: 100.5
click at [390, 316] on div "Hi beautiful Elodie, I have noticed your membership payments haven't been going…" at bounding box center [596, 396] width 416 height 174
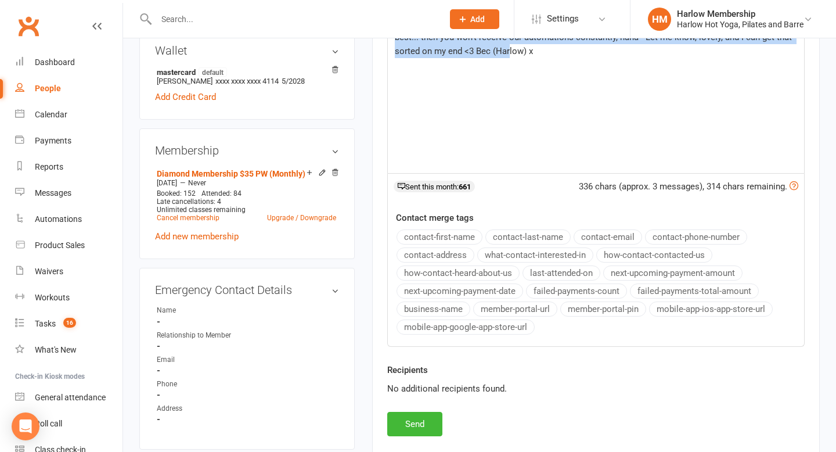
scroll to position [362, 0]
click at [413, 422] on button "Send" at bounding box center [414, 424] width 55 height 24
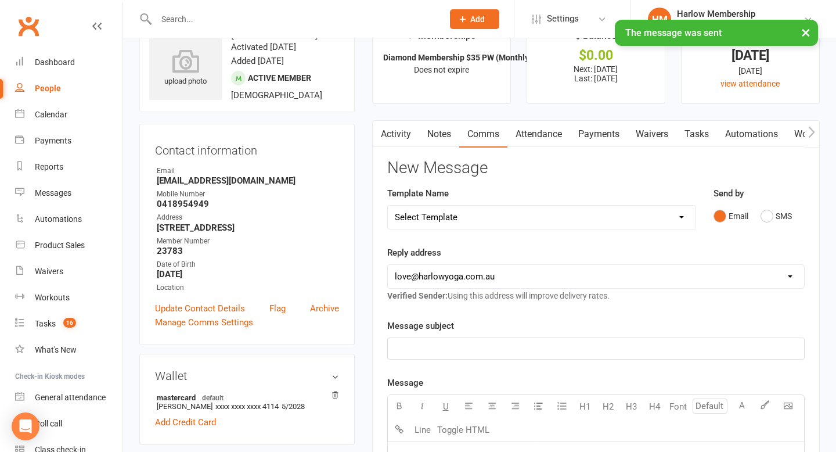
scroll to position [0, 0]
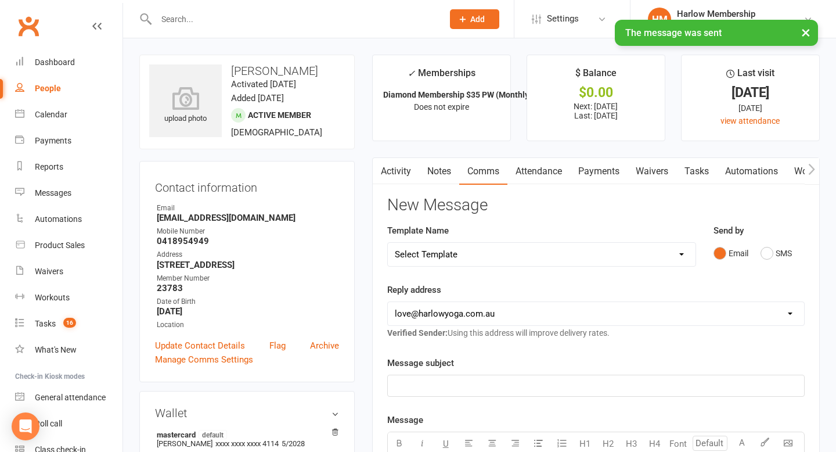
click at [708, 175] on link "Tasks" at bounding box center [696, 171] width 41 height 27
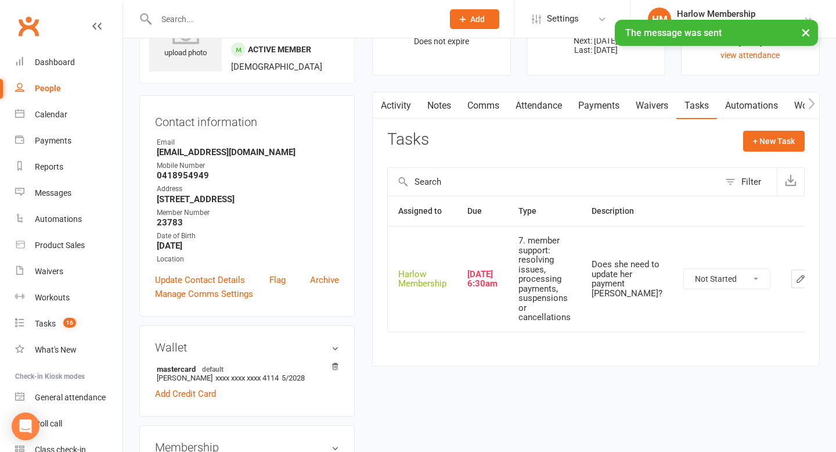
scroll to position [70, 0]
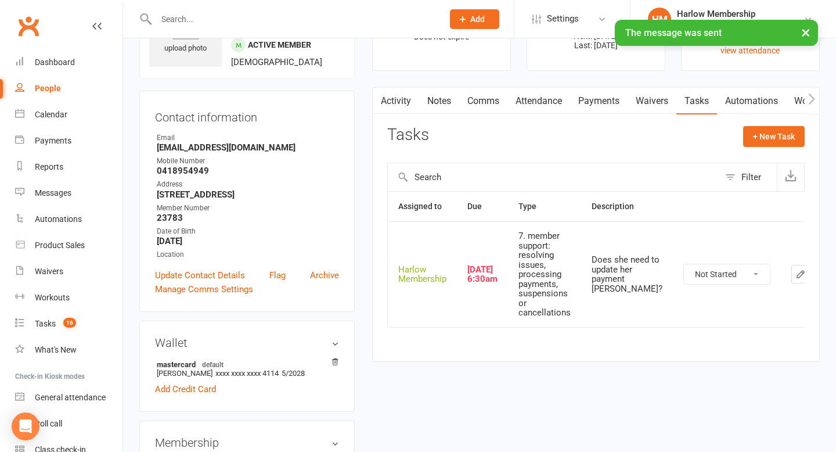
click at [695, 273] on select "Not Started In Progress Waiting Complete" at bounding box center [727, 274] width 86 height 20
click at [684, 264] on select "Not Started In Progress Waiting Complete" at bounding box center [727, 274] width 86 height 20
select select "unstarted"
click at [56, 324] on div "Tasks" at bounding box center [45, 323] width 21 height 9
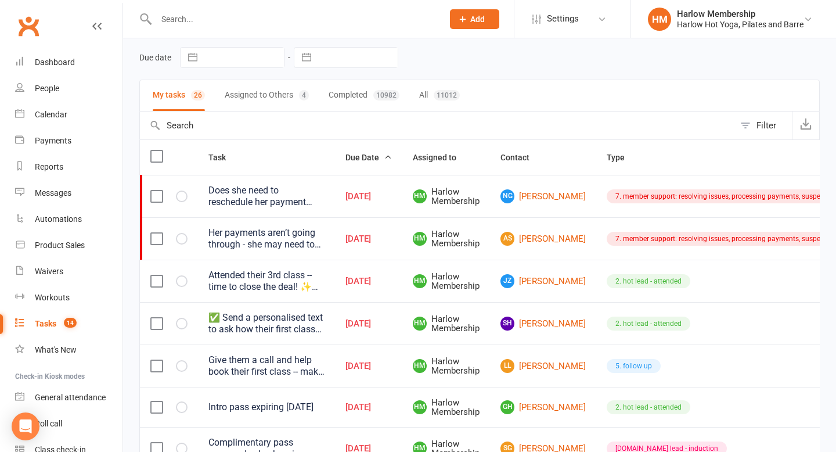
scroll to position [50, 0]
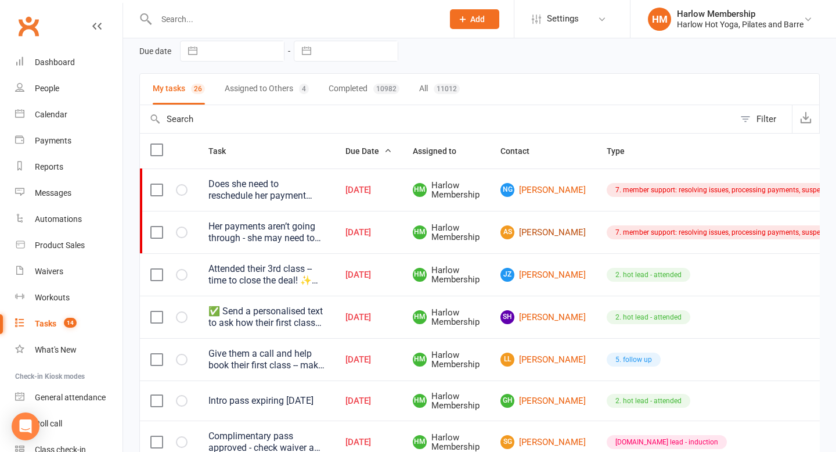
click at [530, 230] on link "AS Andrea Sison" at bounding box center [543, 232] width 85 height 14
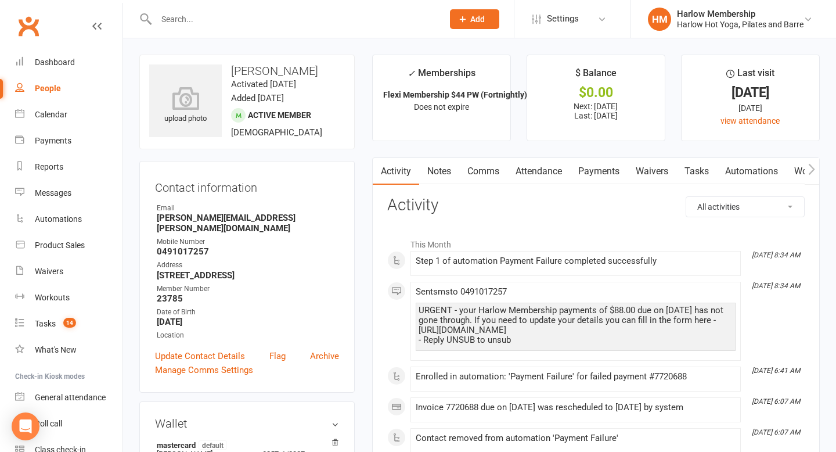
click at [483, 178] on link "Comms" at bounding box center [483, 171] width 48 height 27
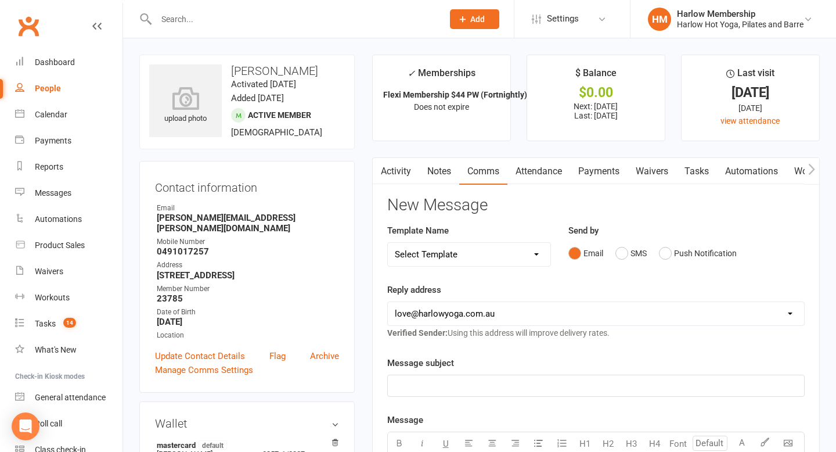
click at [766, 251] on div "Email SMS Push Notification" at bounding box center [686, 253] width 236 height 22
click at [615, 259] on button "SMS" at bounding box center [630, 253] width 31 height 22
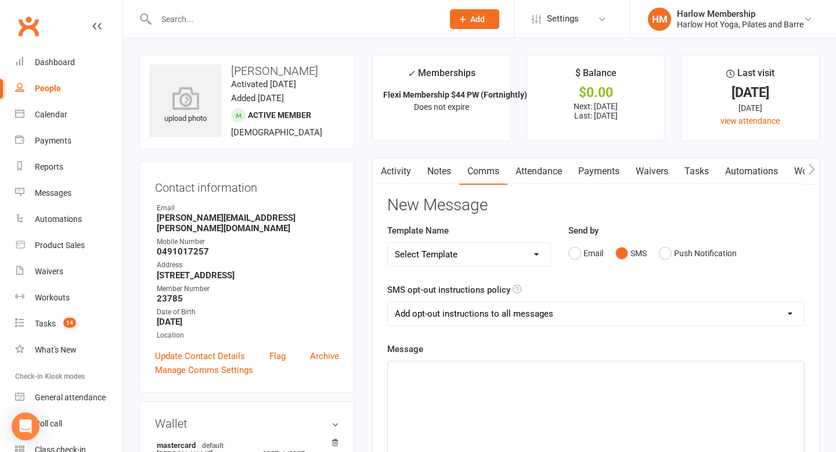
click at [501, 315] on select "Add opt-out instructions to all messages Add opt-out instructions for messages …" at bounding box center [596, 313] width 416 height 23
select select "2"
click at [388, 302] on select "Add opt-out instructions to all messages Add opt-out instructions for messages …" at bounding box center [596, 313] width 416 height 23
click at [482, 372] on p "﻿" at bounding box center [596, 372] width 402 height 14
paste div
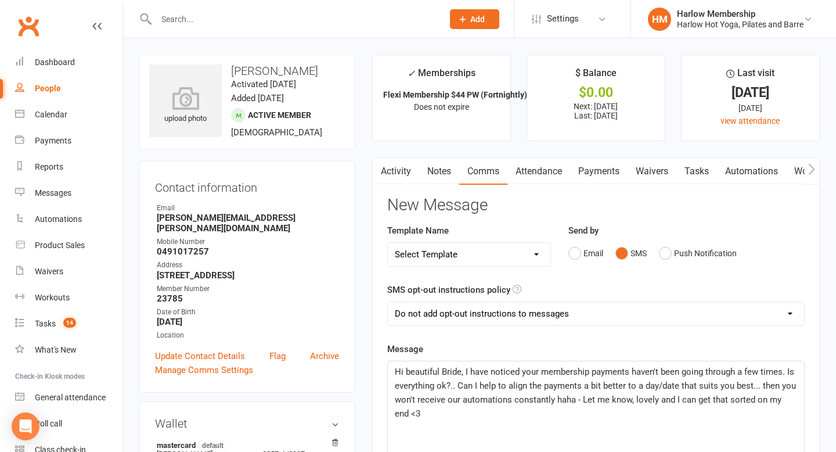
click at [461, 369] on span "Hi beautiful Bride, I have noticed your membership payments haven't been going …" at bounding box center [597, 392] width 404 height 52
click at [427, 411] on p "Hi beautiful Andrea, I have noticed your membership payments haven't been going…" at bounding box center [596, 393] width 402 height 56
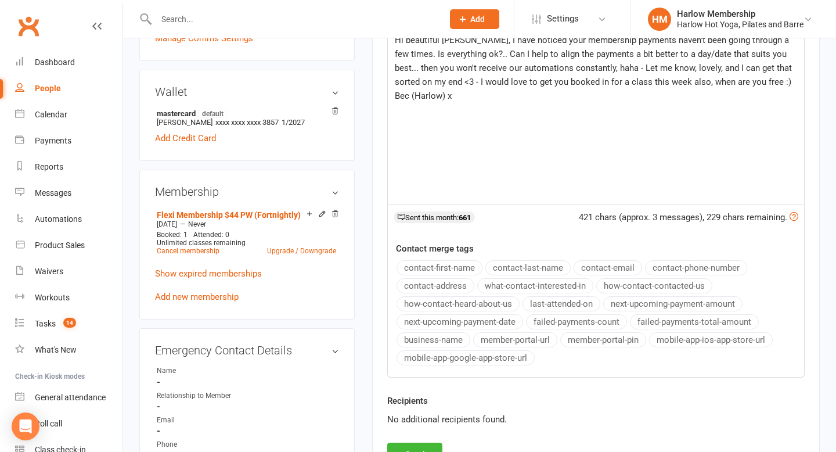
scroll to position [332, 0]
click at [424, 444] on button "Send" at bounding box center [414, 454] width 55 height 24
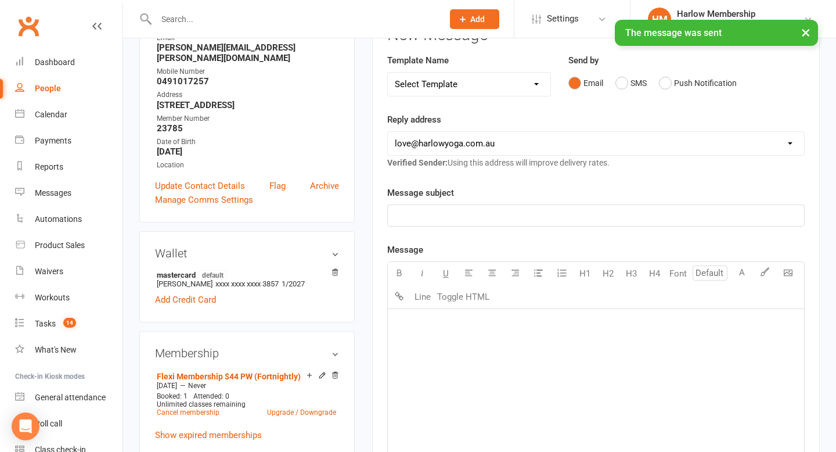
scroll to position [0, 0]
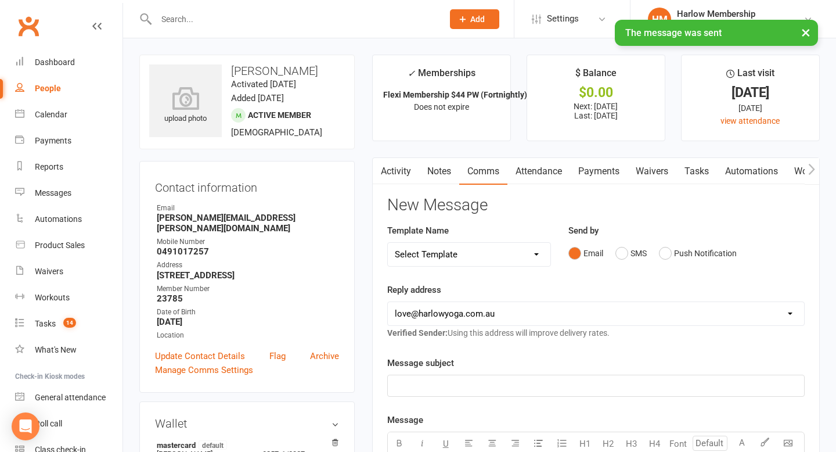
click at [689, 163] on link "Tasks" at bounding box center [696, 171] width 41 height 27
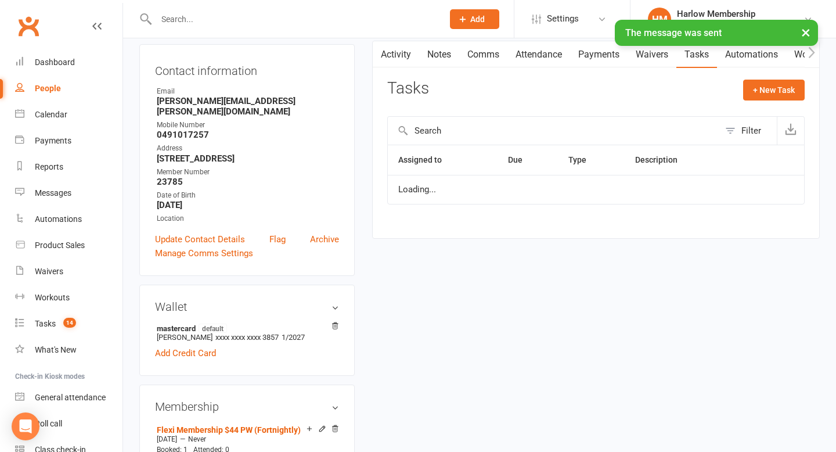
scroll to position [131, 0]
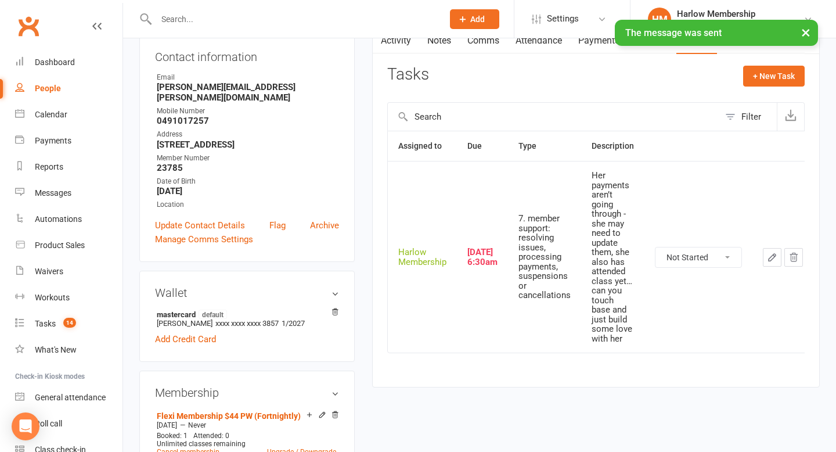
click at [688, 254] on select "Not Started In Progress Waiting Complete" at bounding box center [699, 257] width 86 height 20
click at [656, 247] on select "Not Started In Progress Waiting Complete" at bounding box center [699, 257] width 86 height 20
select select "unstarted"
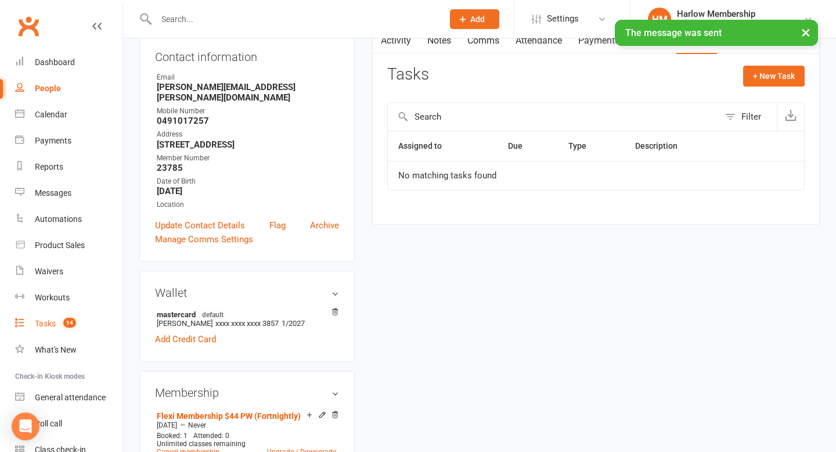
click at [57, 326] on count-badge "14" at bounding box center [66, 323] width 19 height 9
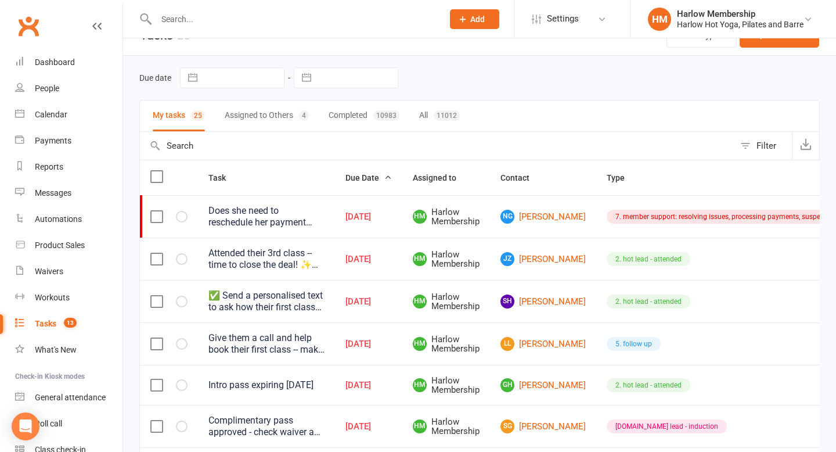
scroll to position [24, 0]
click at [530, 209] on link "NG Nina Gomez" at bounding box center [543, 216] width 85 height 14
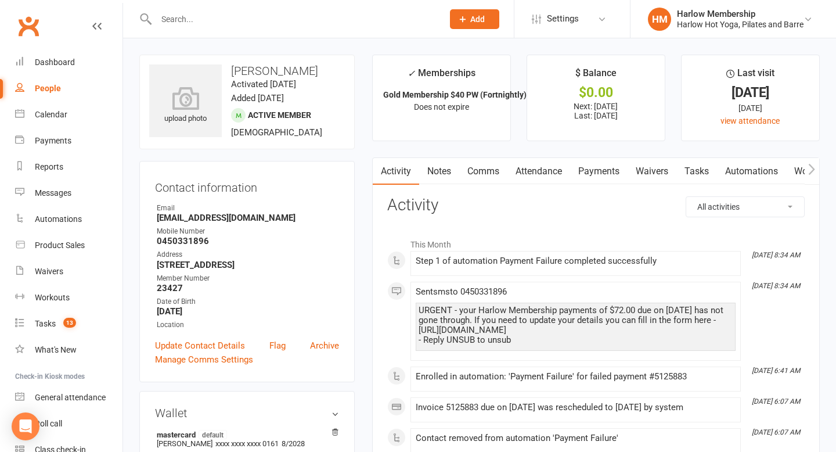
click at [484, 166] on link "Comms" at bounding box center [483, 171] width 48 height 27
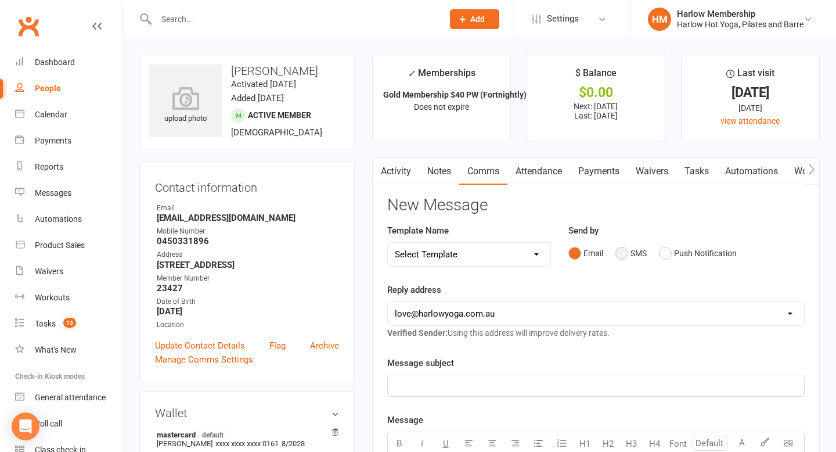
click at [625, 255] on button "SMS" at bounding box center [630, 253] width 31 height 22
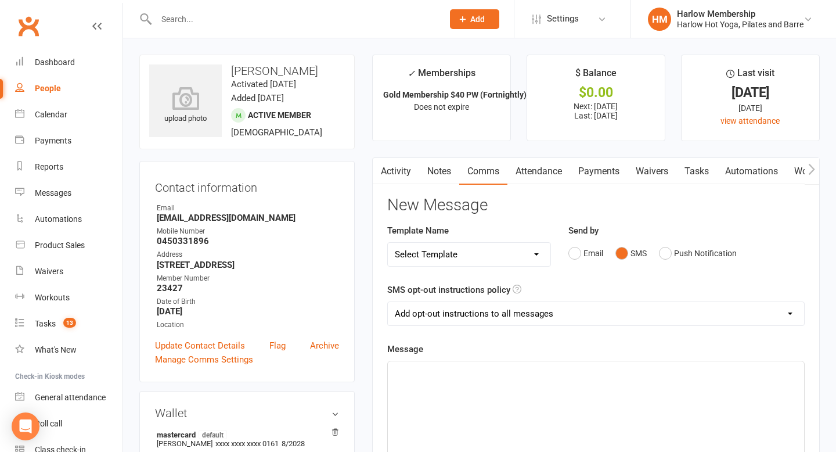
click at [552, 176] on link "Attendance" at bounding box center [538, 171] width 63 height 27
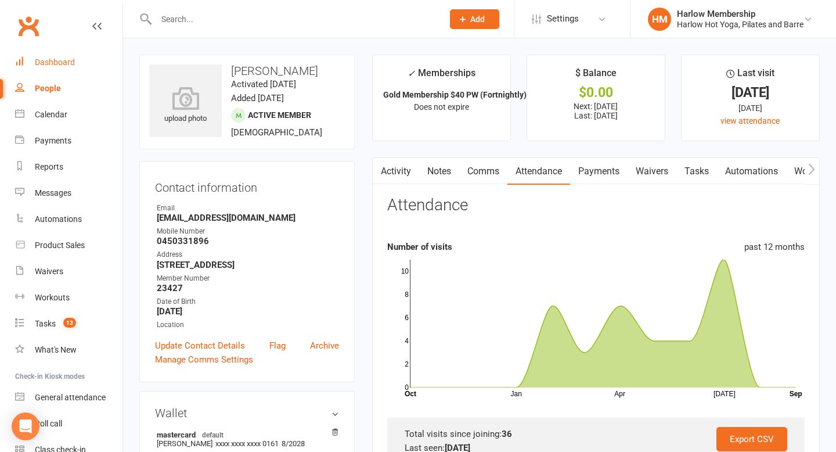
click at [77, 61] on link "Dashboard" at bounding box center [68, 62] width 107 height 26
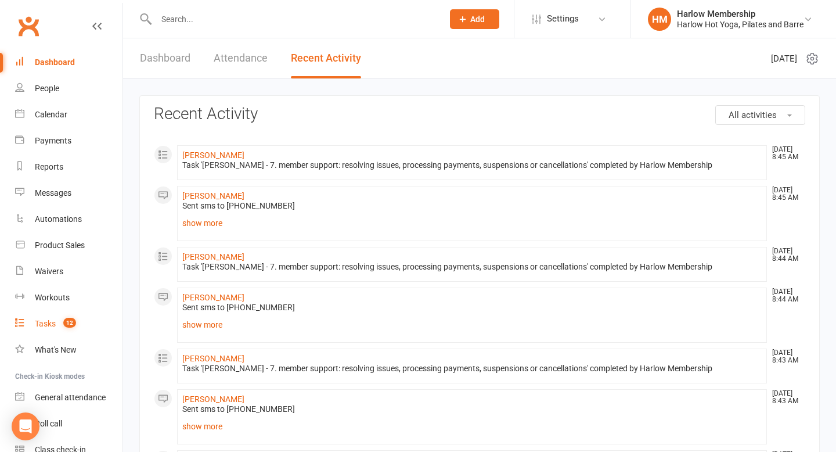
click at [52, 317] on link "Tasks 12" at bounding box center [68, 324] width 107 height 26
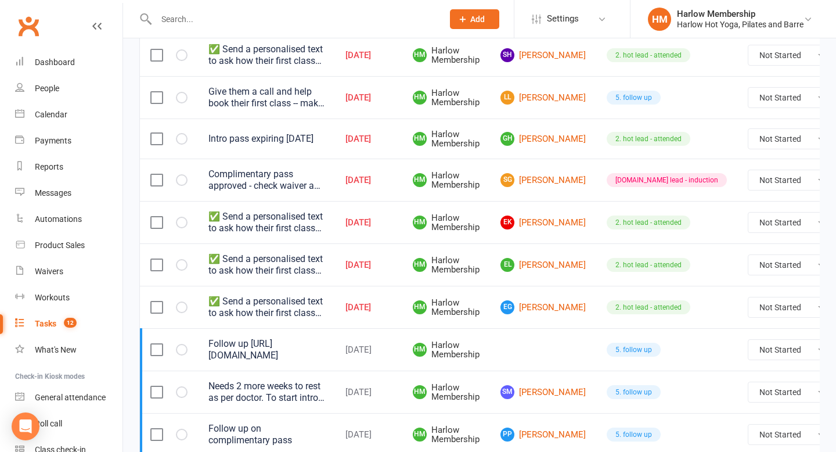
scroll to position [240, 0]
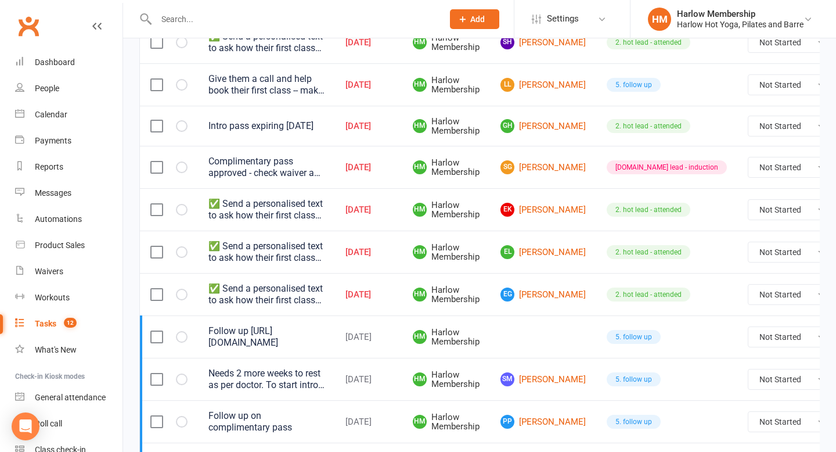
click at [358, 342] on div "[DATE]" at bounding box center [368, 337] width 46 height 10
click at [296, 344] on div "Follow up [URL][DOMAIN_NAME]" at bounding box center [266, 336] width 116 height 23
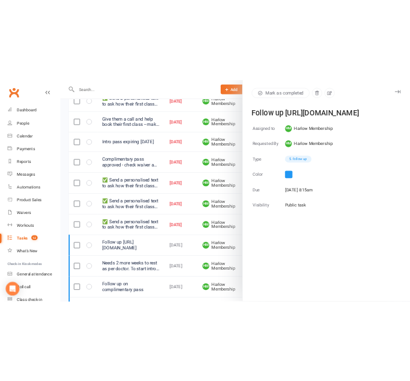
scroll to position [0, 240]
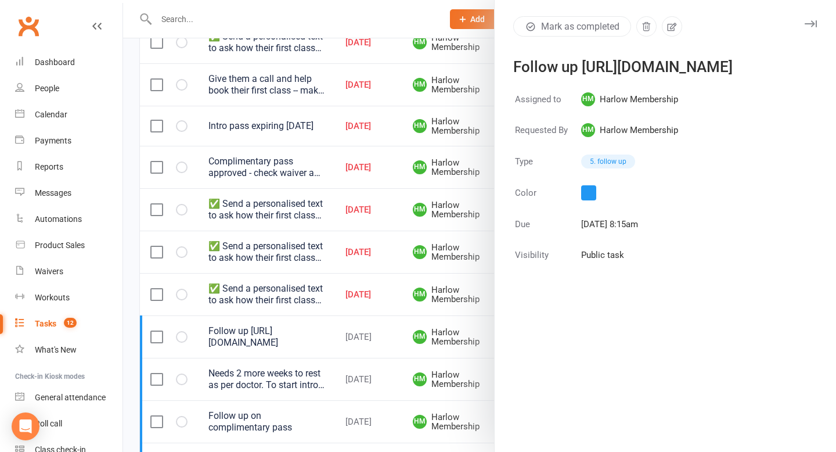
drag, startPoint x: 513, startPoint y: 80, endPoint x: 836, endPoint y: 80, distance: 322.8
click at [803, 74] on div "Follow up [URL][DOMAIN_NAME]" at bounding box center [658, 67] width 290 height 14
copy div "[URL][DOMAIN_NAME]"
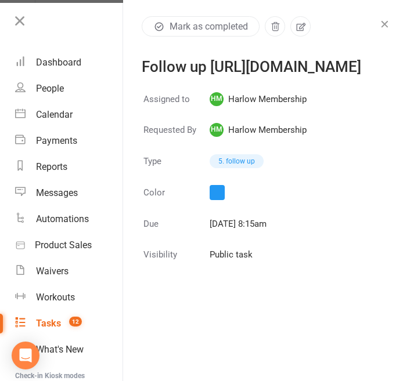
scroll to position [0, 0]
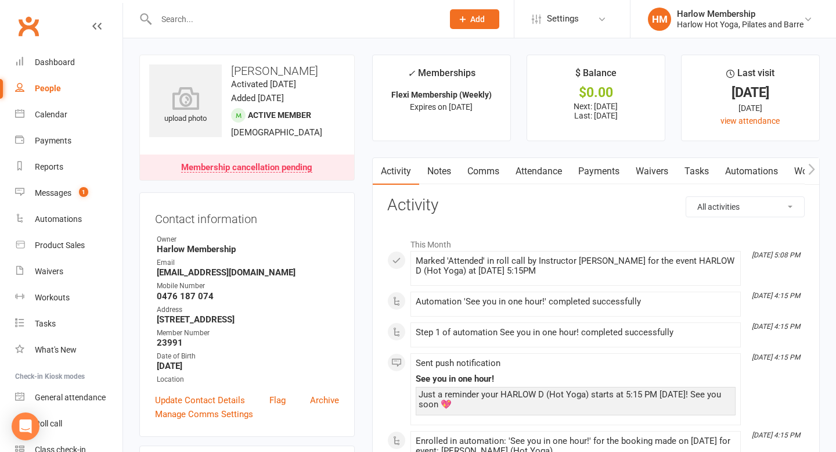
click at [448, 175] on link "Notes" at bounding box center [439, 171] width 40 height 27
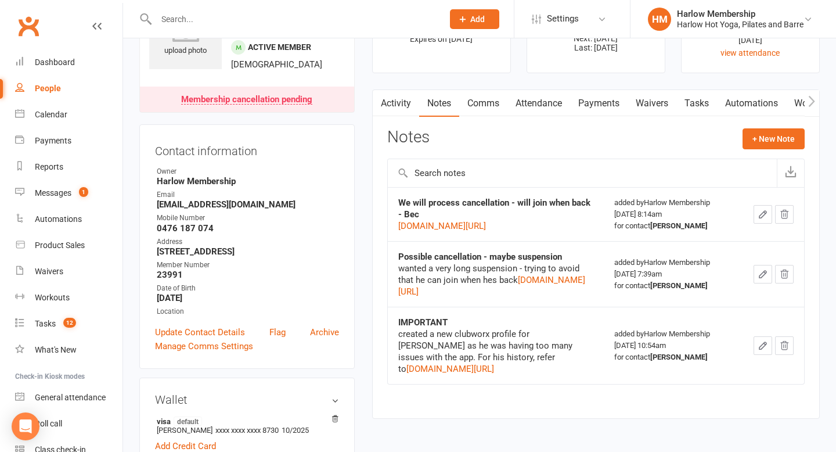
scroll to position [69, 0]
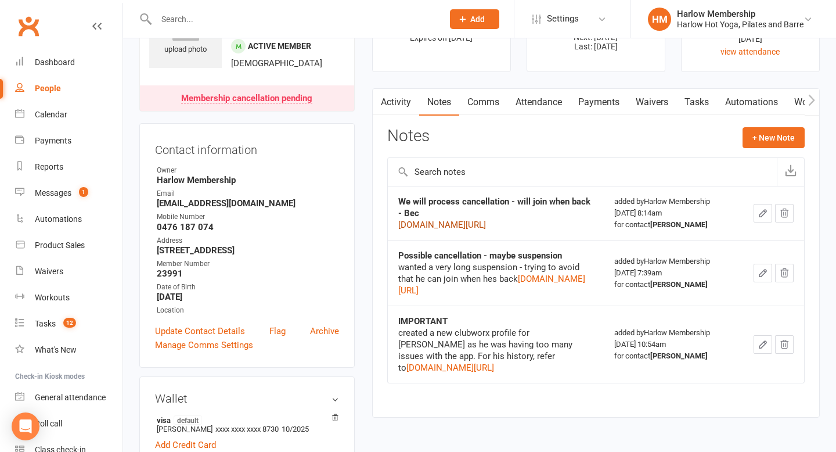
click at [476, 230] on link "[DOMAIN_NAME][URL]" at bounding box center [442, 224] width 88 height 10
click at [486, 230] on link "[DOMAIN_NAME][URL]" at bounding box center [442, 224] width 88 height 10
drag, startPoint x: 415, startPoint y: 253, endPoint x: 398, endPoint y: 245, distance: 19.2
click at [398, 231] on div "[DOMAIN_NAME][URL]" at bounding box center [496, 225] width 196 height 12
copy link "[DOMAIN_NAME][URL]"
